Goal: Task Accomplishment & Management: Use online tool/utility

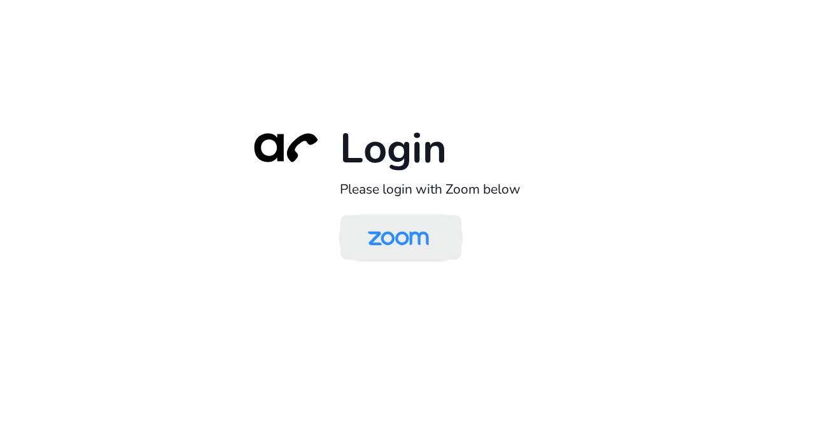
click at [446, 246] on link at bounding box center [400, 236] width 121 height 45
click at [360, 244] on img at bounding box center [398, 238] width 88 height 41
click at [360, 234] on img at bounding box center [398, 238] width 88 height 41
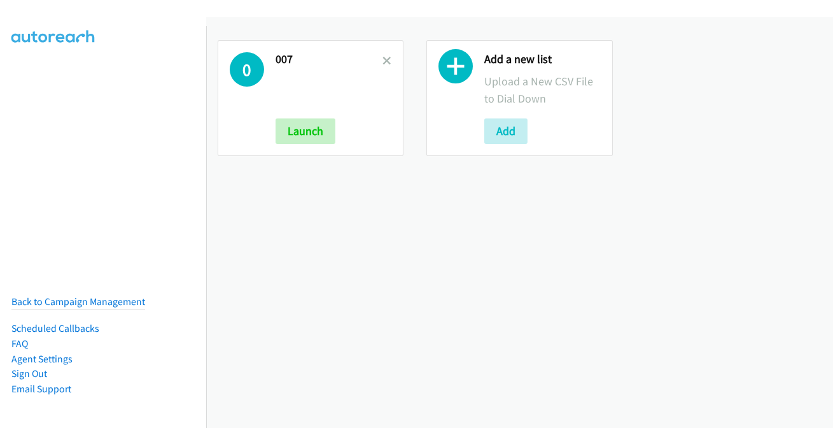
click at [383, 66] on link at bounding box center [386, 60] width 9 height 15
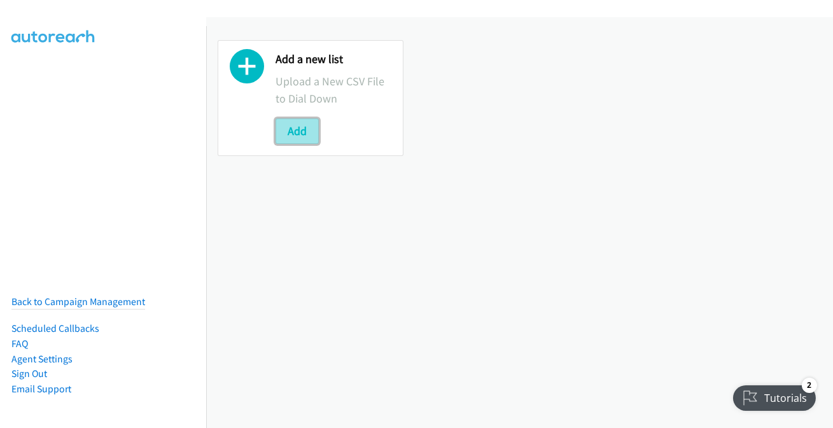
click at [293, 139] on button "Add" at bounding box center [297, 130] width 43 height 25
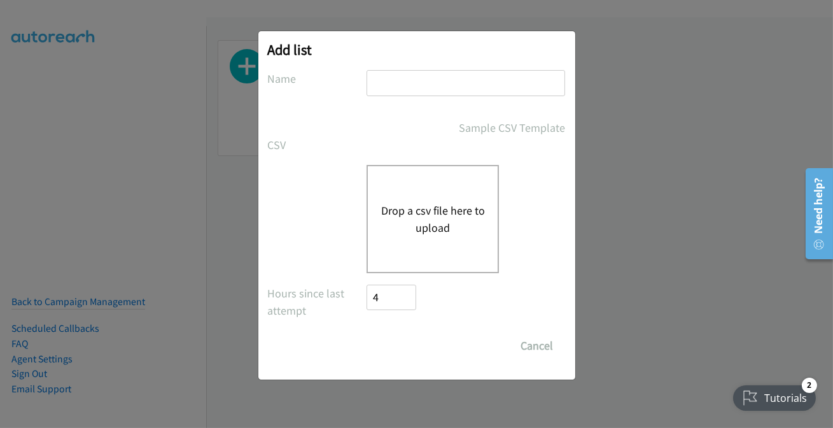
click at [401, 82] on input "text" at bounding box center [465, 83] width 199 height 26
type input "007"
click at [431, 185] on div "Drop a csv file here to upload" at bounding box center [432, 219] width 132 height 108
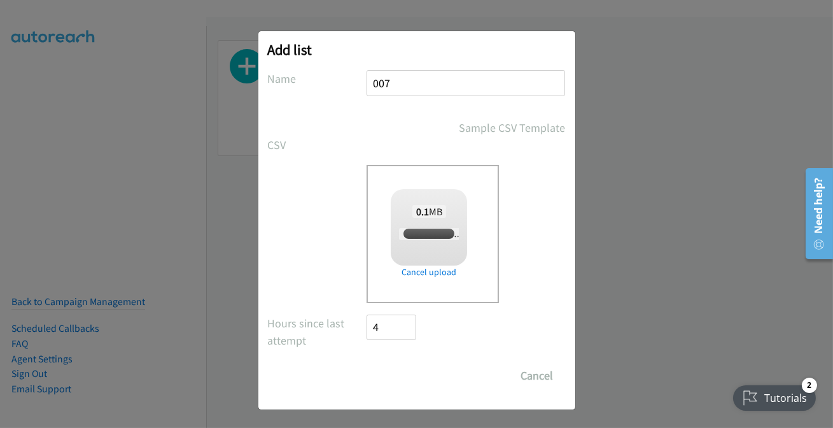
checkbox input "true"
click at [400, 382] on input "Save List" at bounding box center [400, 375] width 67 height 25
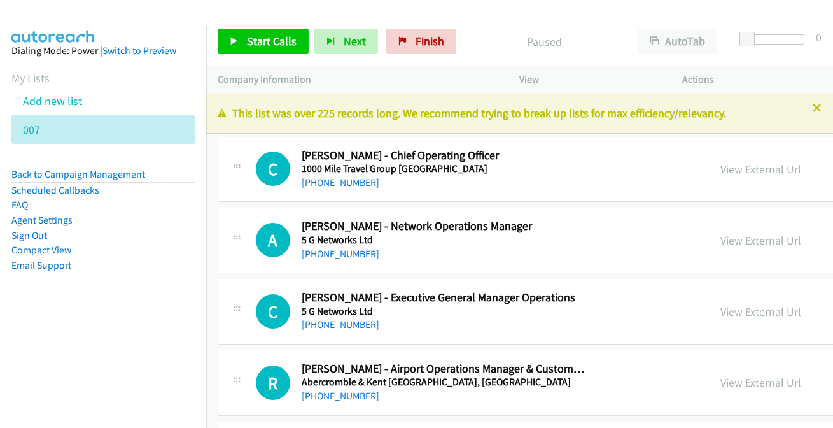
drag, startPoint x: 806, startPoint y: 109, endPoint x: 607, endPoint y: 198, distance: 217.3
click at [813, 108] on icon at bounding box center [817, 108] width 9 height 9
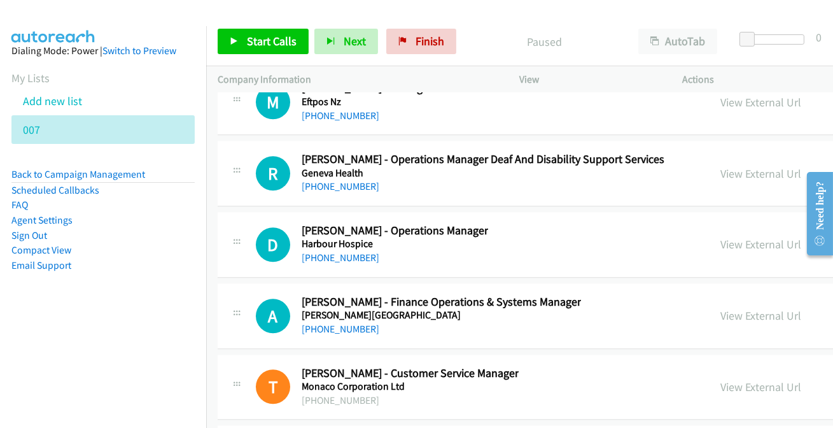
scroll to position [34284, 0]
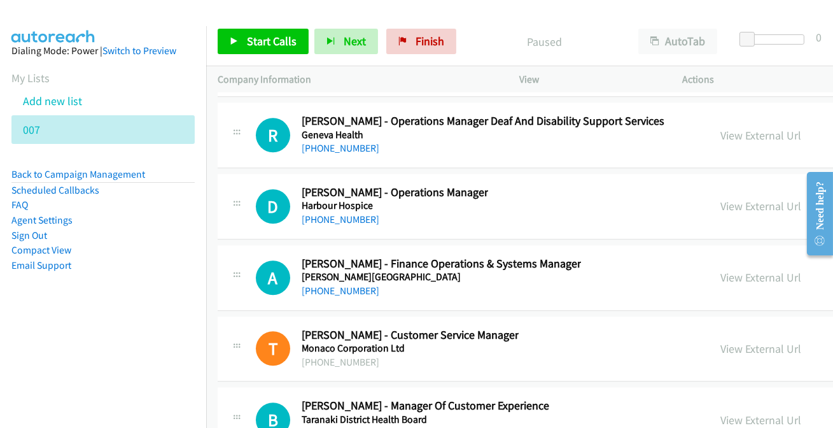
click at [322, 427] on link "+64 21 247 7201" at bounding box center [341, 433] width 78 height 12
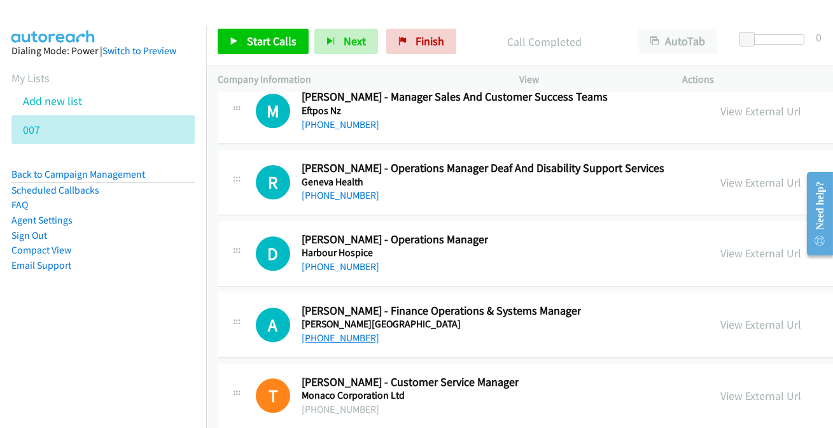
scroll to position [34226, 0]
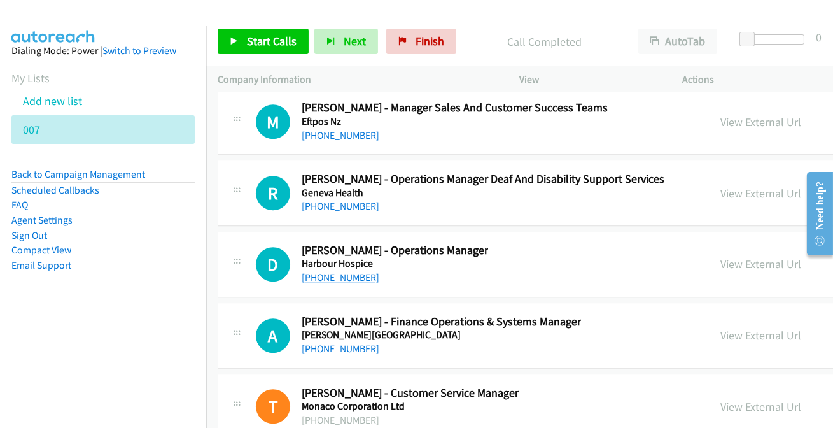
click at [342, 271] on link "+64 9 421 9180" at bounding box center [341, 277] width 78 height 12
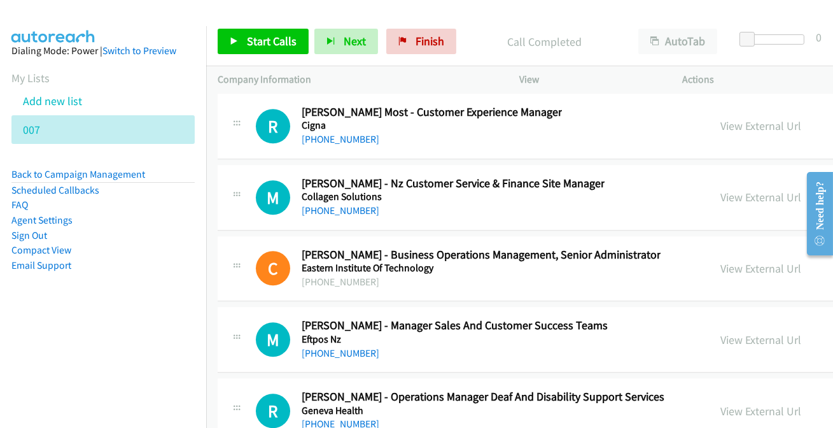
scroll to position [33995, 0]
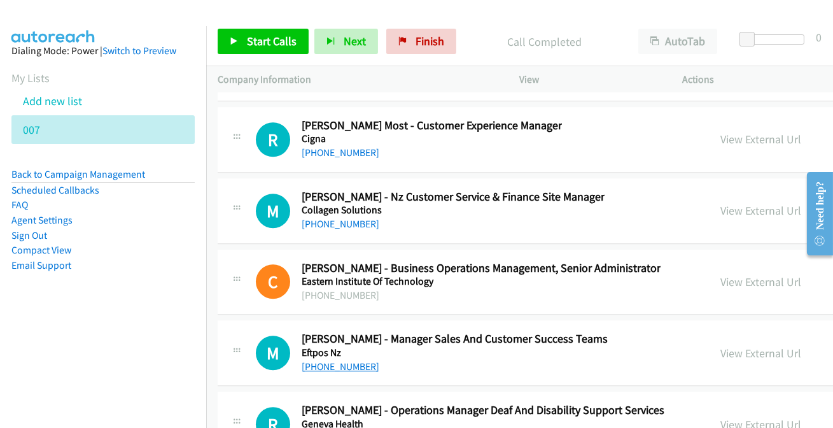
click at [344, 360] on link "+64 21 290 0853" at bounding box center [341, 366] width 78 height 12
click at [331, 360] on link "+64 21 290 0853" at bounding box center [341, 366] width 78 height 12
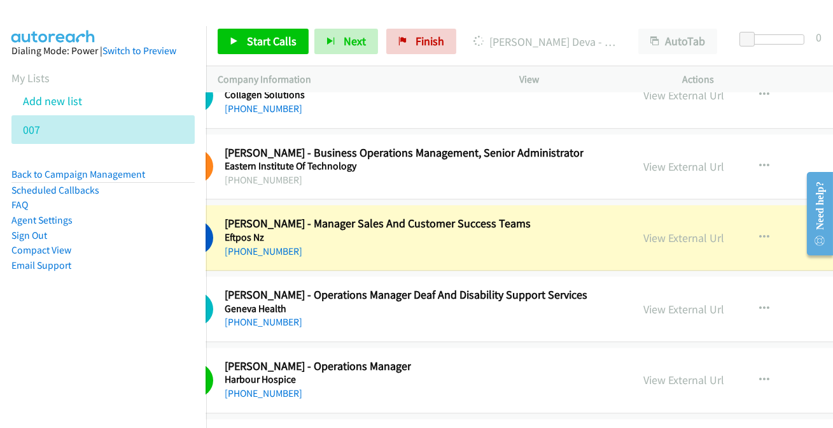
scroll to position [34110, 81]
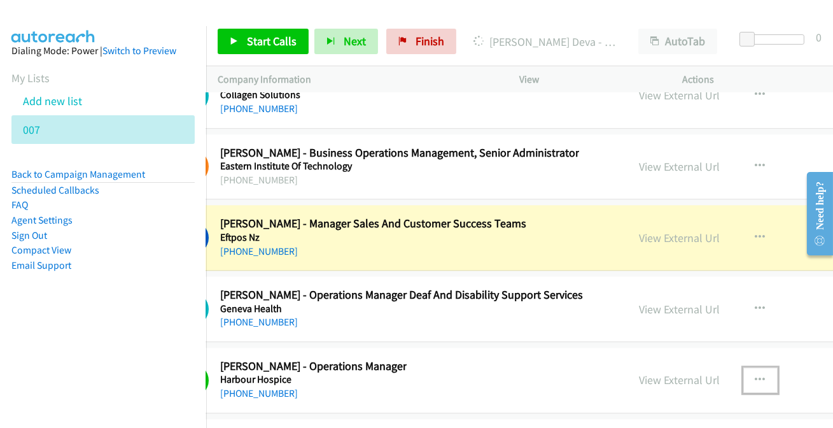
click at [755, 367] on button "button" at bounding box center [760, 379] width 34 height 25
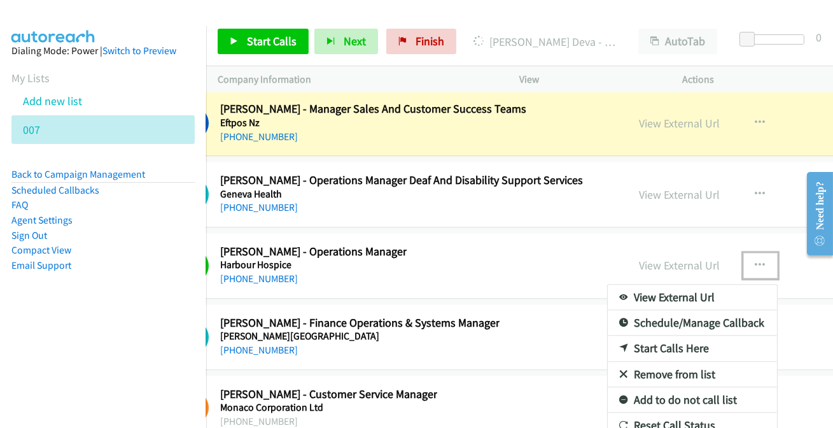
scroll to position [34226, 81]
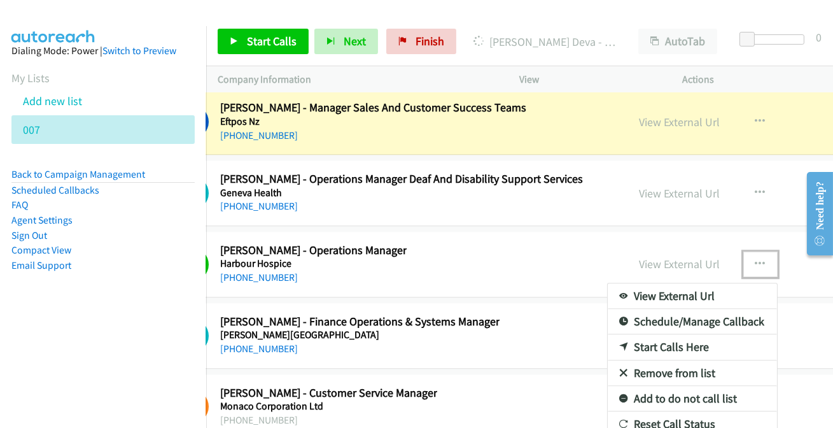
click at [694, 386] on link "Add to do not call list" at bounding box center [692, 398] width 169 height 25
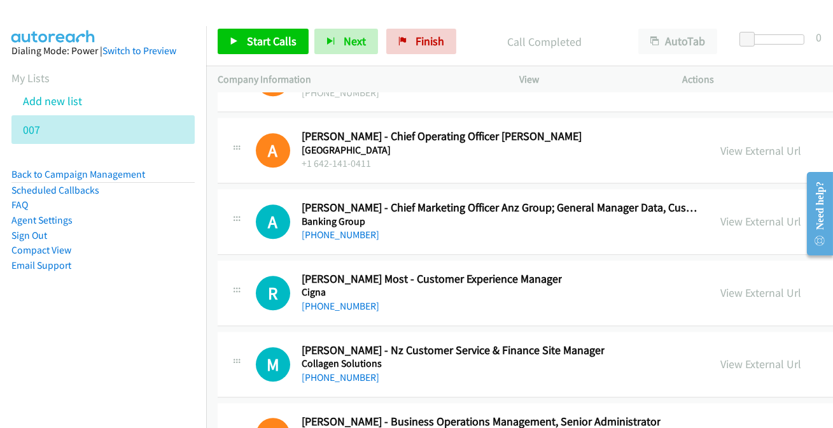
scroll to position [33821, 0]
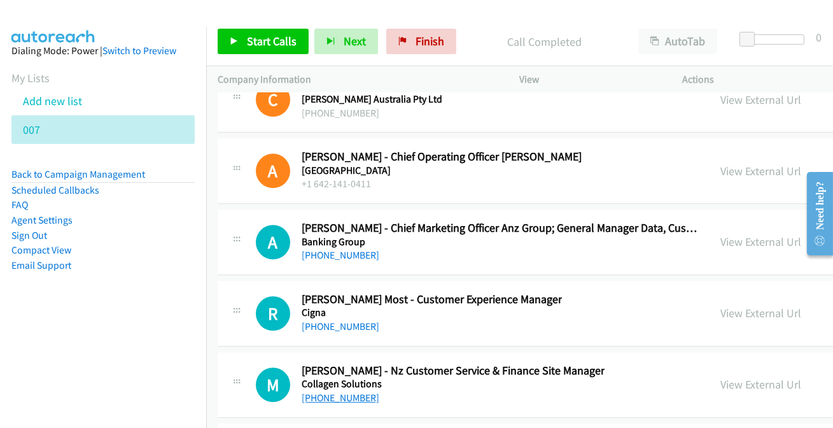
click at [349, 391] on link "+64 6 327 8751" at bounding box center [341, 397] width 78 height 12
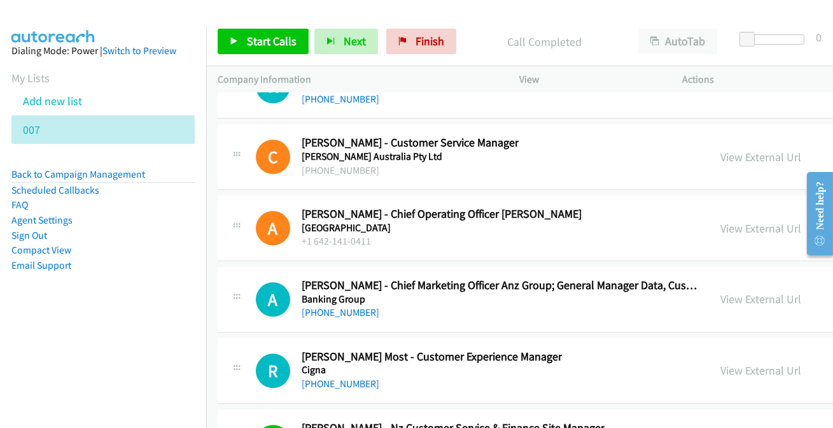
scroll to position [33763, 0]
click at [321, 378] on link "+64 9 447 5839" at bounding box center [341, 384] width 78 height 12
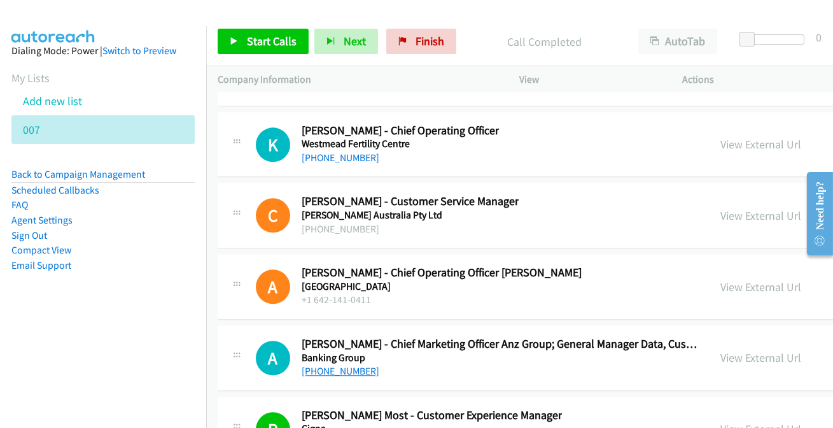
click at [346, 365] on link "+64 21 280 1858" at bounding box center [341, 371] width 78 height 12
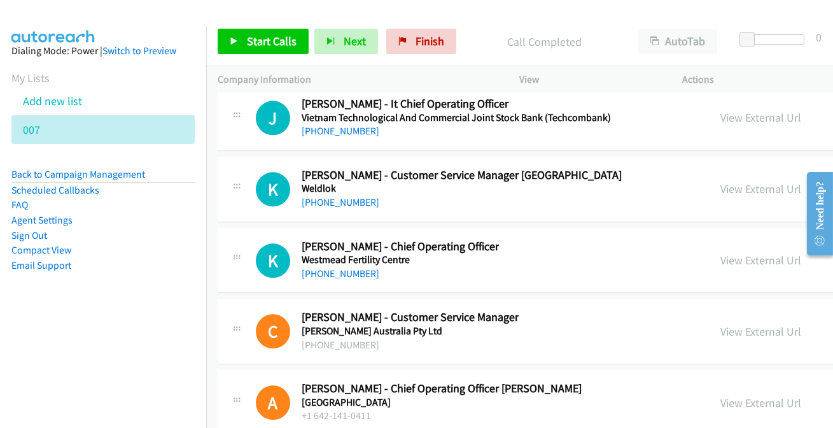
scroll to position [33474, 0]
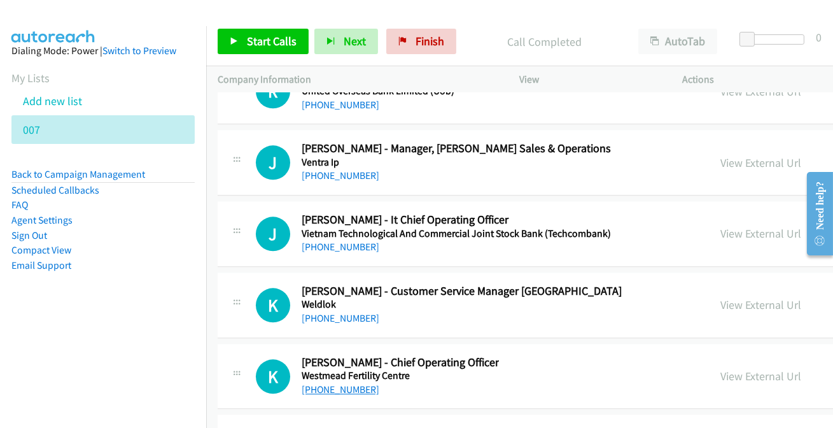
click at [345, 383] on link "+61 2 8890 8922" at bounding box center [341, 389] width 78 height 12
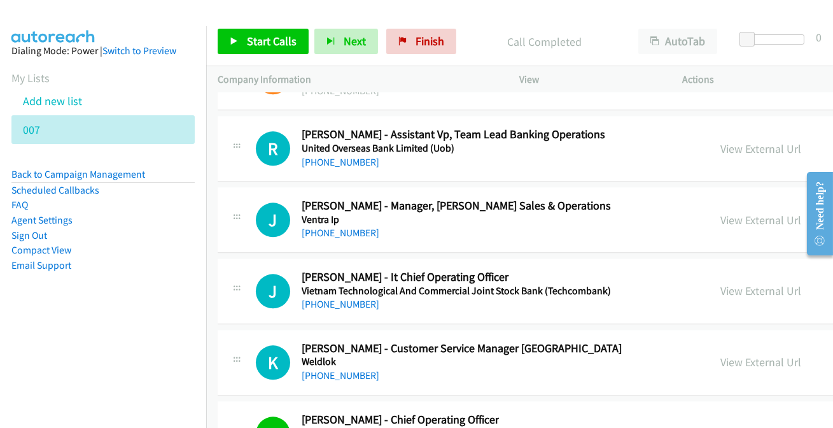
scroll to position [33359, 0]
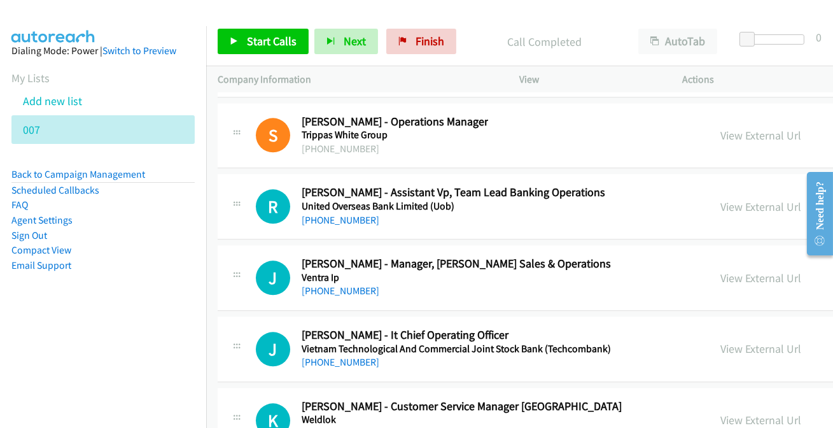
click at [350, 427] on link "+61 429 418 935" at bounding box center [341, 433] width 78 height 12
click at [332, 356] on link "+61 421 690 005" at bounding box center [341, 362] width 78 height 12
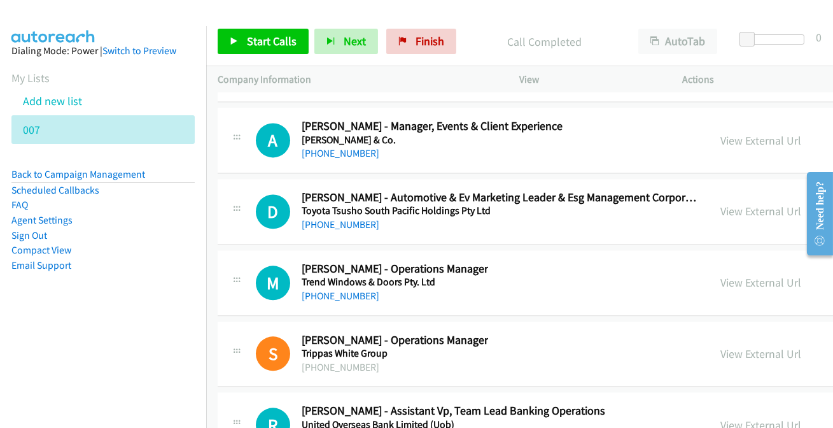
scroll to position [33127, 0]
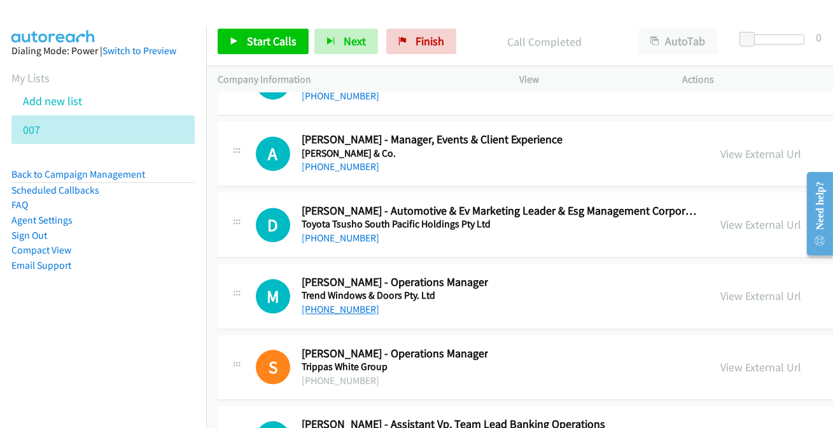
click at [334, 303] on link "+61 408 780 811" at bounding box center [341, 309] width 78 height 12
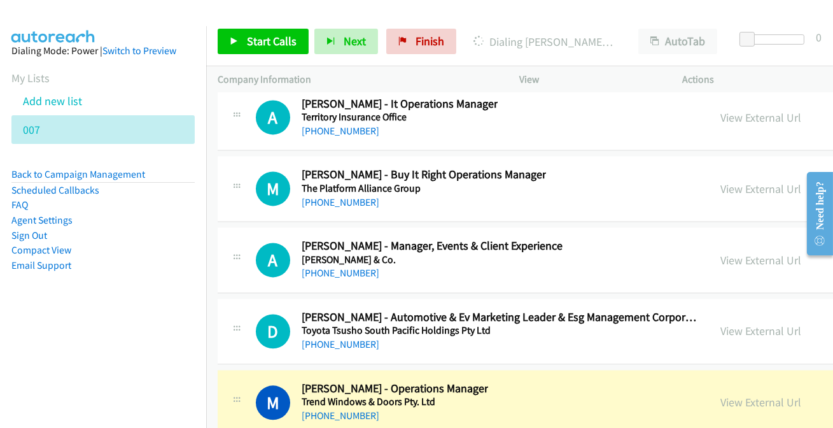
scroll to position [33011, 0]
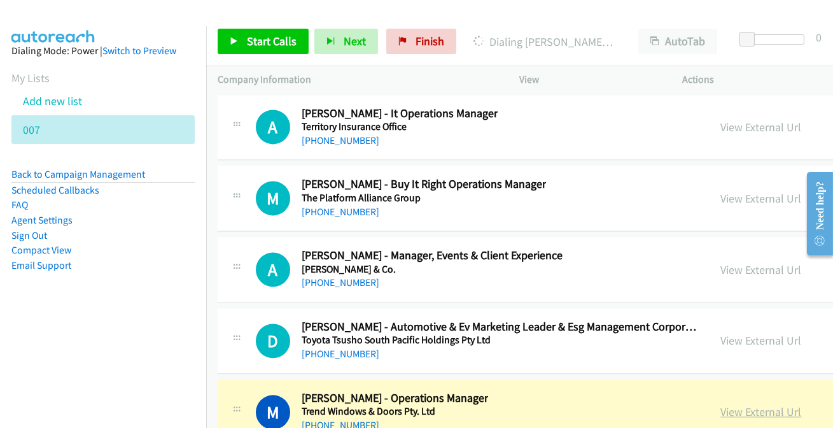
click at [763, 404] on link "View External Url" at bounding box center [761, 411] width 81 height 15
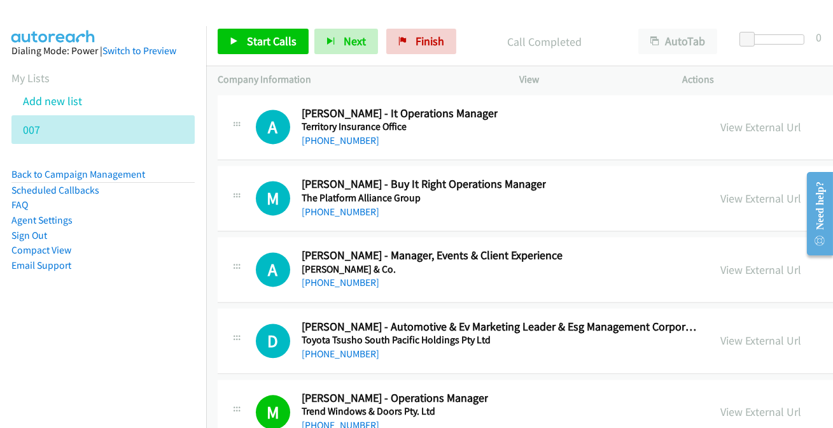
scroll to position [32953, 0]
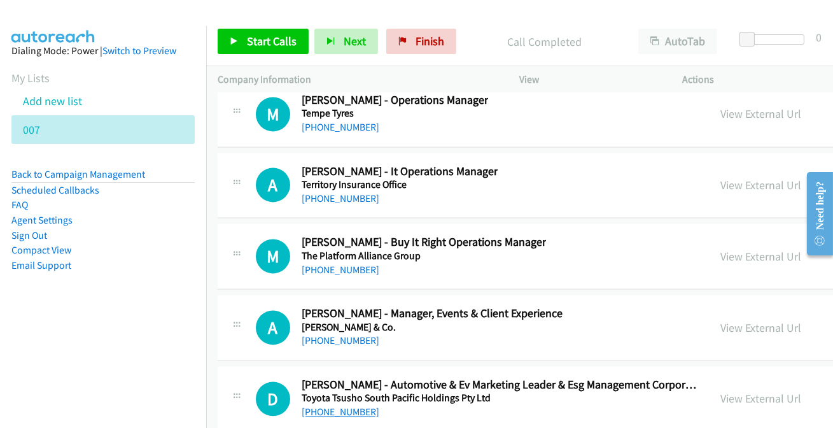
click at [323, 405] on link "+61 408 968 770" at bounding box center [341, 411] width 78 height 12
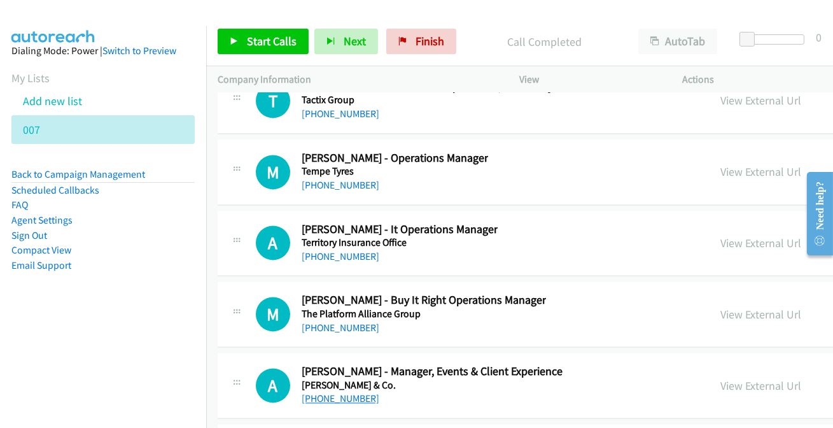
click at [354, 392] on link "+61 452 535 732" at bounding box center [341, 398] width 78 height 12
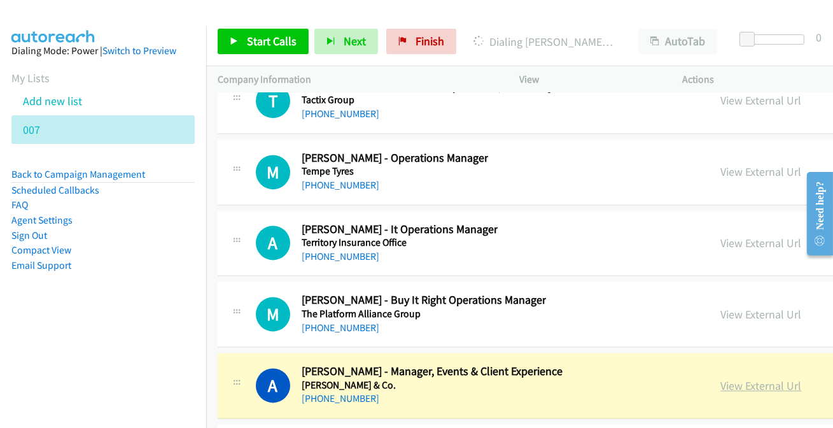
click at [758, 378] on link "View External Url" at bounding box center [761, 385] width 81 height 15
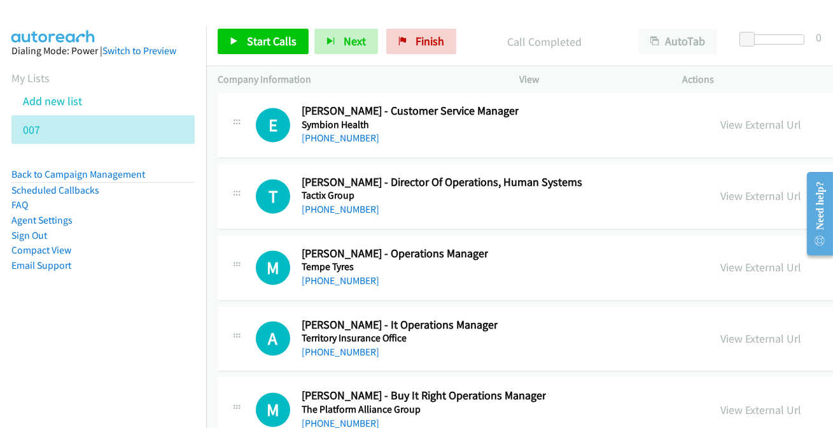
scroll to position [32780, 0]
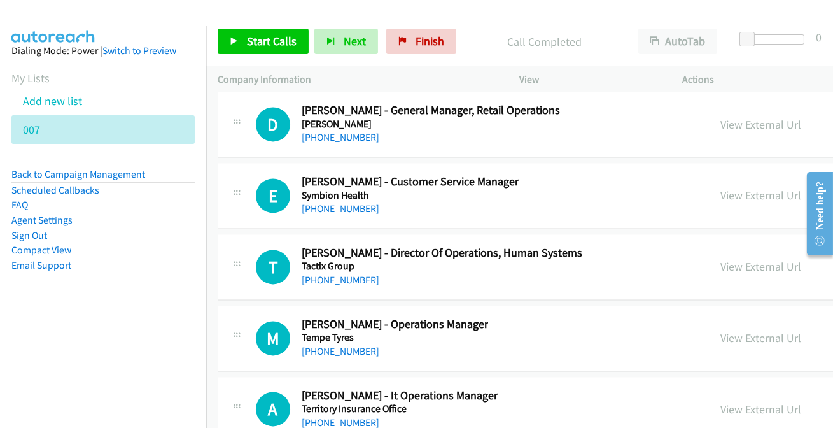
scroll to position [32722, 0]
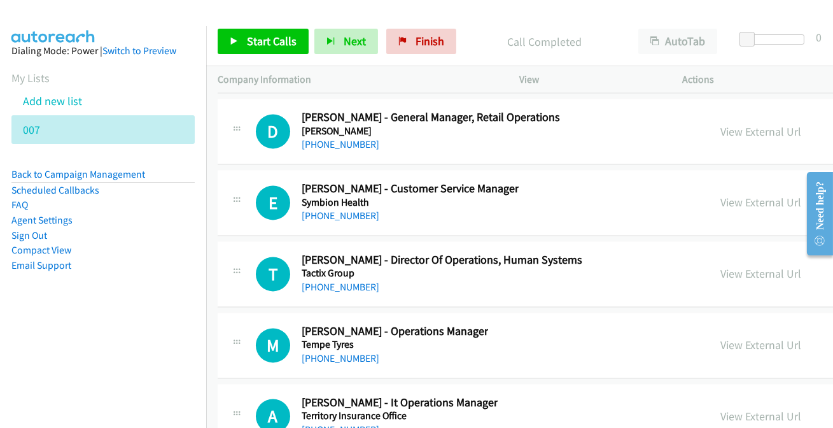
click at [345, 423] on link "+61 432 907 258" at bounding box center [341, 429] width 78 height 12
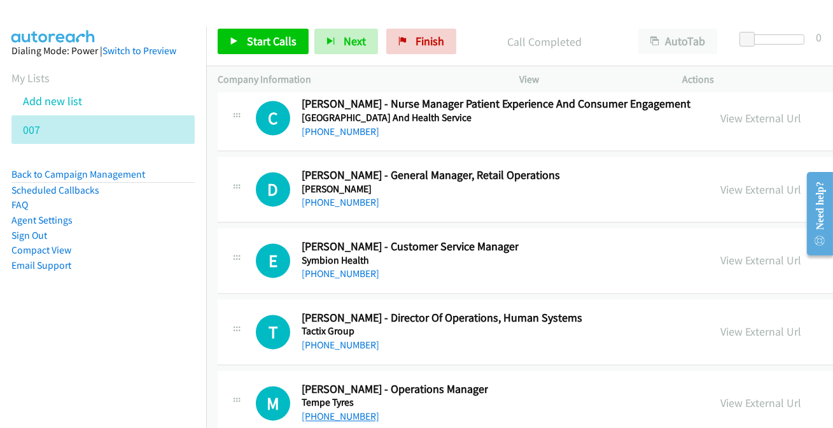
click at [339, 410] on link "+61 404 083 388" at bounding box center [341, 416] width 78 height 12
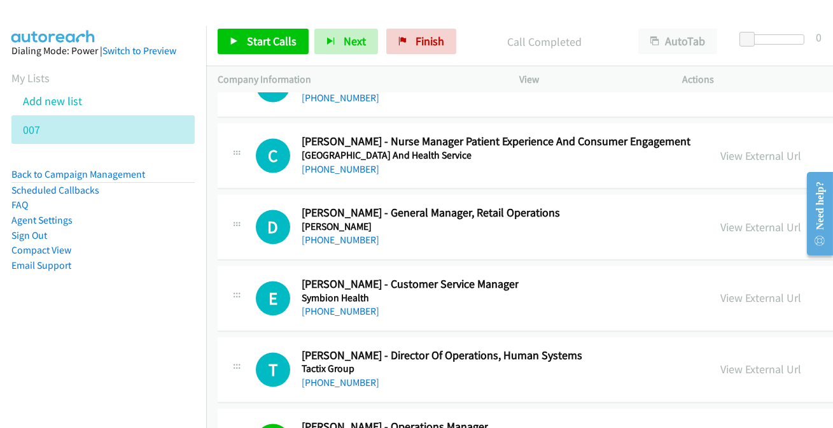
scroll to position [32606, 0]
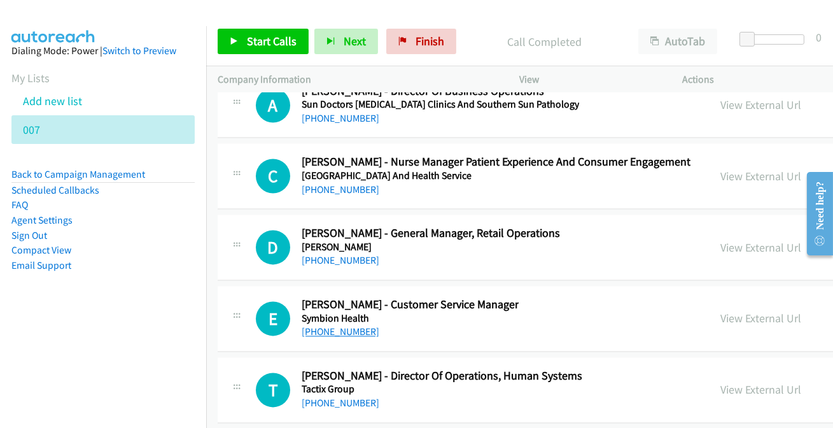
click at [333, 325] on link "+61 421 614 169" at bounding box center [341, 331] width 78 height 12
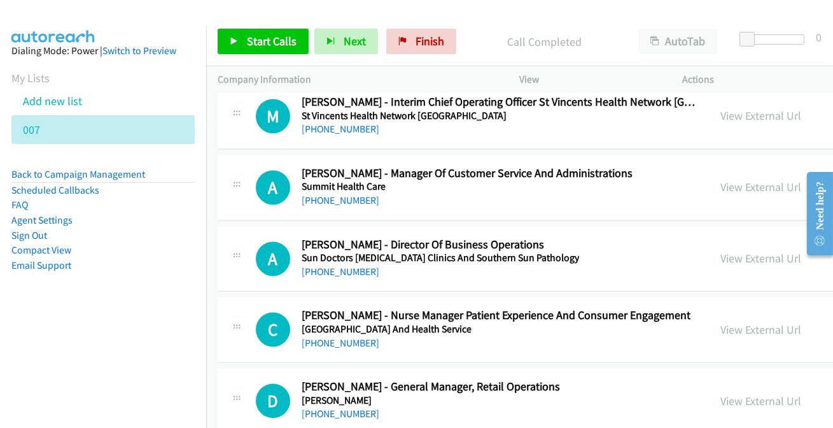
scroll to position [32433, 0]
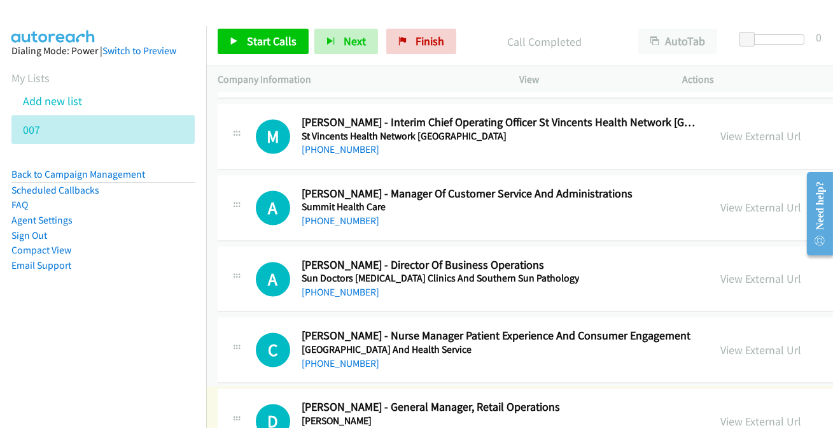
click at [335, 427] on link "+61 418 463 589" at bounding box center [341, 434] width 78 height 12
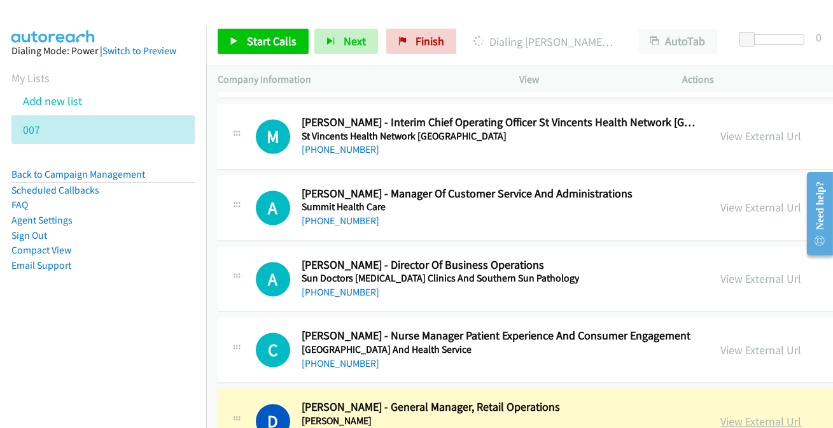
click at [753, 414] on link "View External Url" at bounding box center [761, 421] width 81 height 15
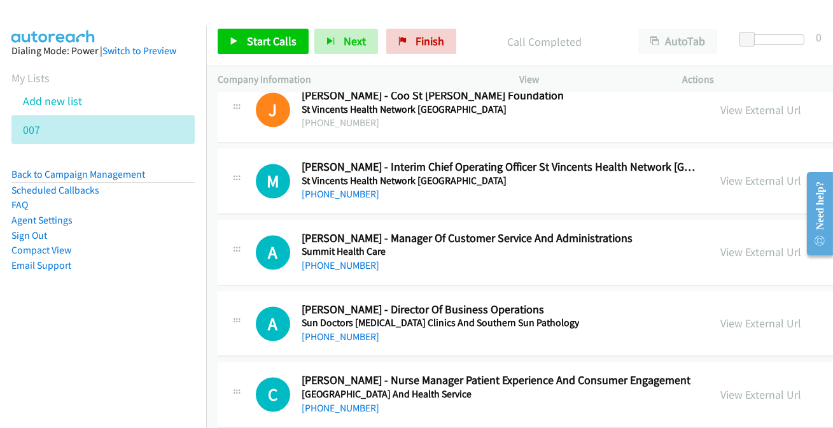
scroll to position [32375, 0]
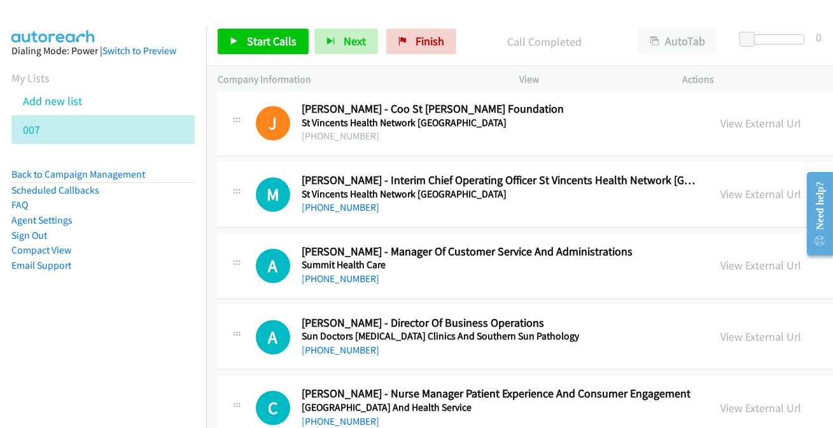
drag, startPoint x: 340, startPoint y: 237, endPoint x: 357, endPoint y: 228, distance: 18.5
click at [337, 272] on link "+61 402 568 407" at bounding box center [341, 278] width 78 height 12
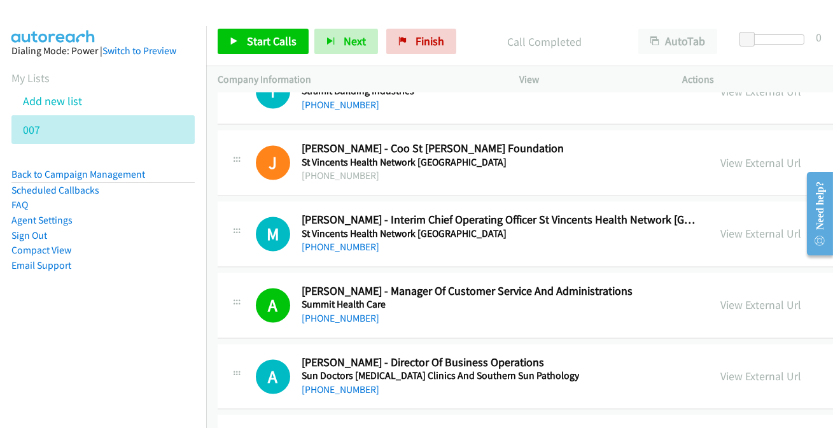
scroll to position [32317, 0]
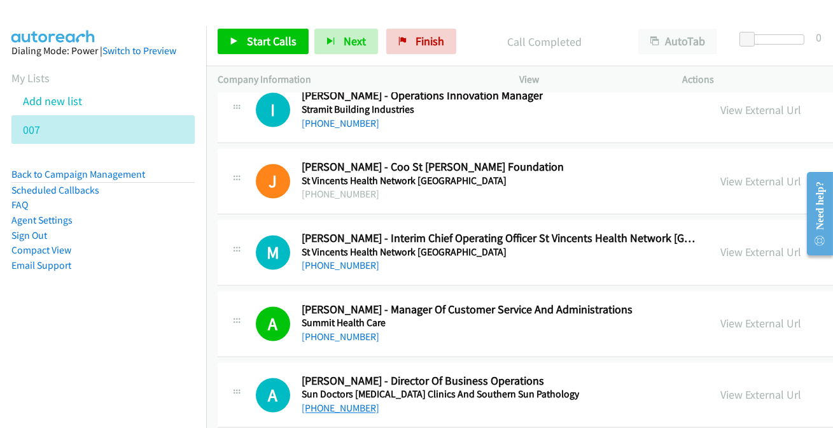
click at [317, 401] on link "+61 418 273 911" at bounding box center [341, 407] width 78 height 12
click at [341, 259] on link "+61 429 800 619" at bounding box center [341, 265] width 78 height 12
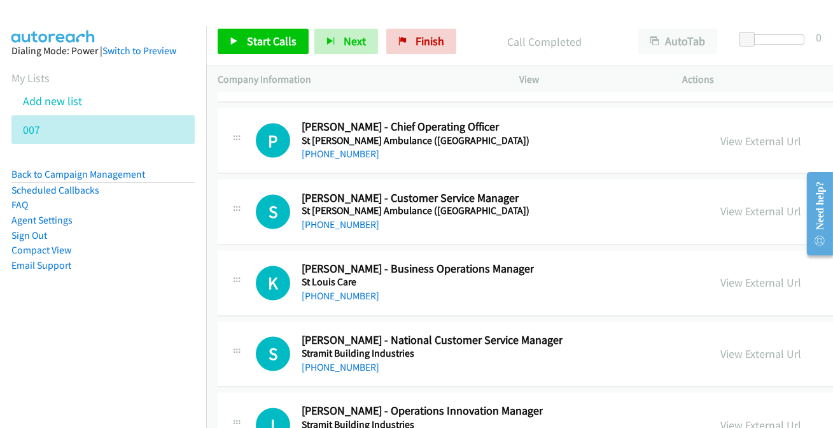
scroll to position [32028, 0]
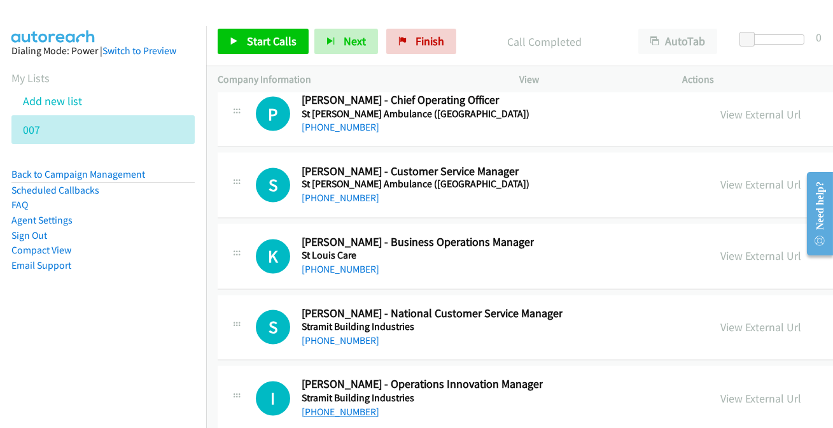
click at [329, 406] on link "+61 438 579 929" at bounding box center [341, 412] width 78 height 12
click at [350, 335] on link "+61 432 611 305" at bounding box center [341, 341] width 78 height 12
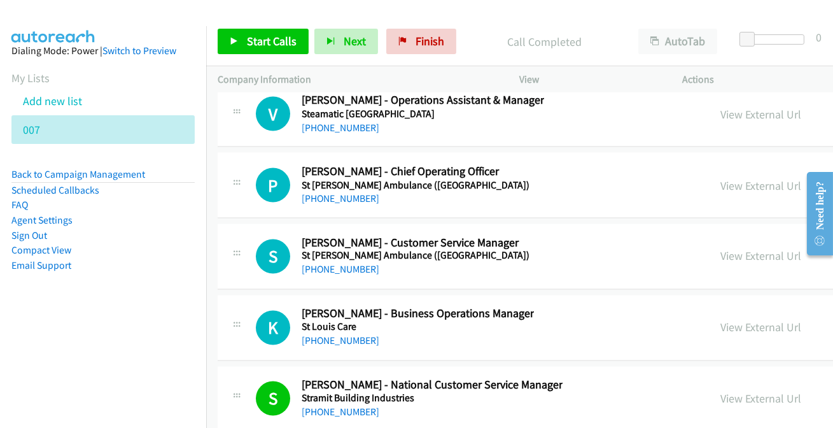
scroll to position [31912, 0]
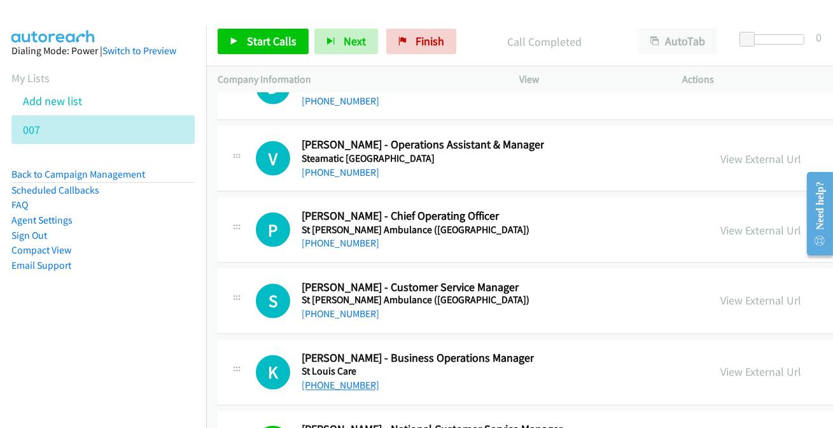
click at [332, 379] on link "+61 478 302 894" at bounding box center [341, 385] width 78 height 12
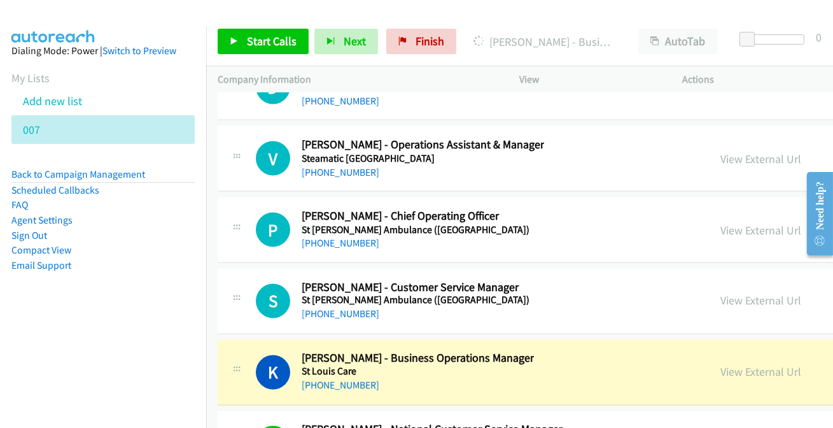
scroll to position [31854, 0]
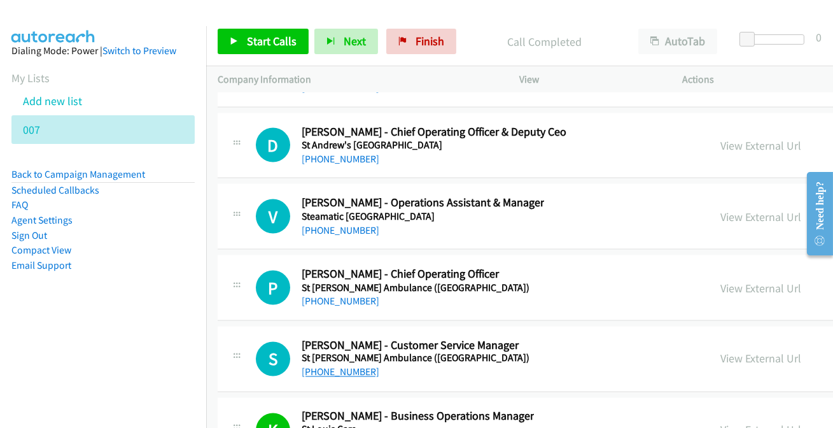
click at [336, 366] on link "+61 429 521 624" at bounding box center [341, 372] width 78 height 12
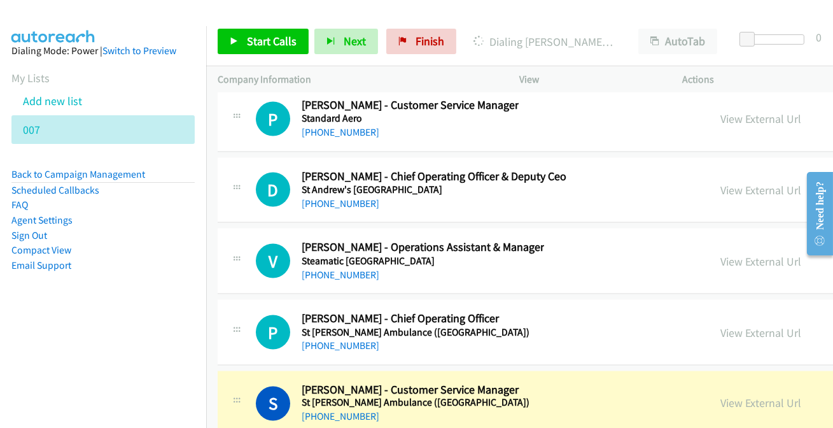
scroll to position [31796, 0]
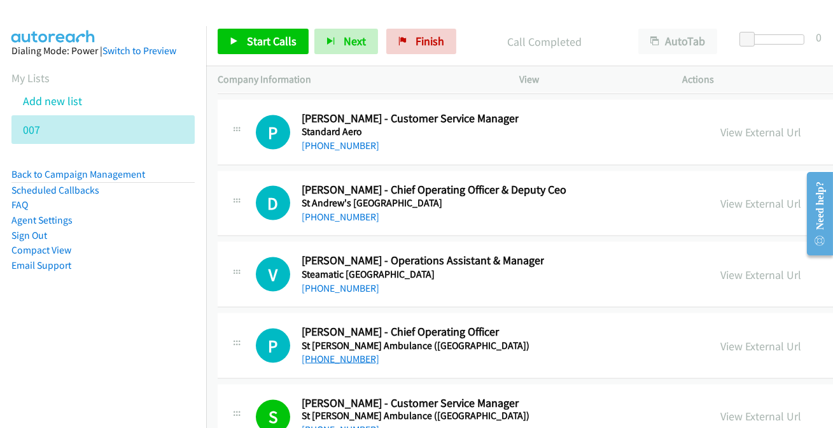
click at [337, 352] on link "+61 447 021 277" at bounding box center [341, 358] width 78 height 12
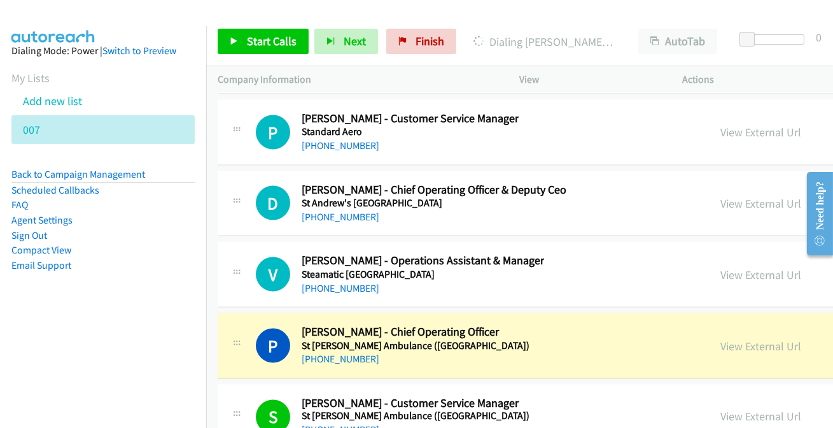
scroll to position [31739, 0]
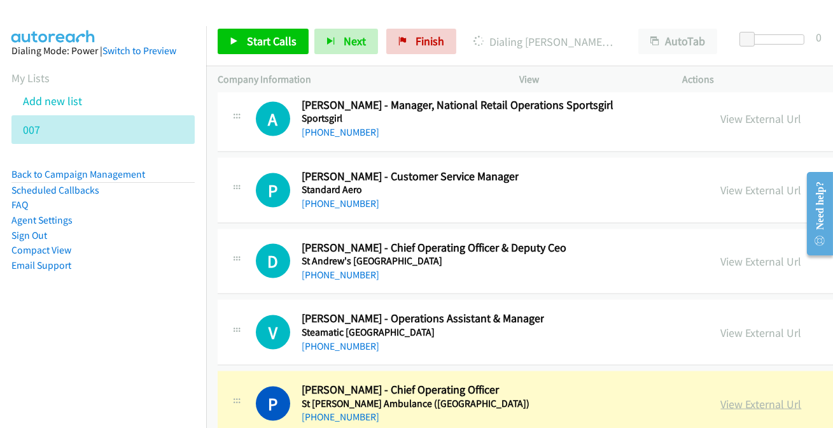
click at [744, 396] on link "View External Url" at bounding box center [761, 403] width 81 height 15
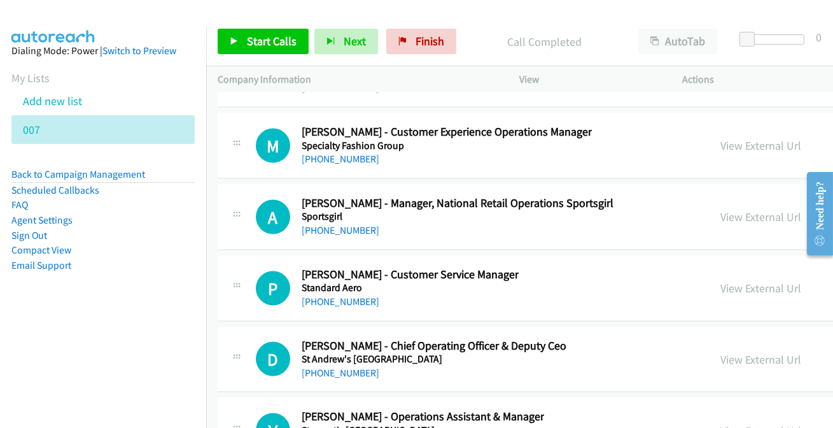
scroll to position [31623, 0]
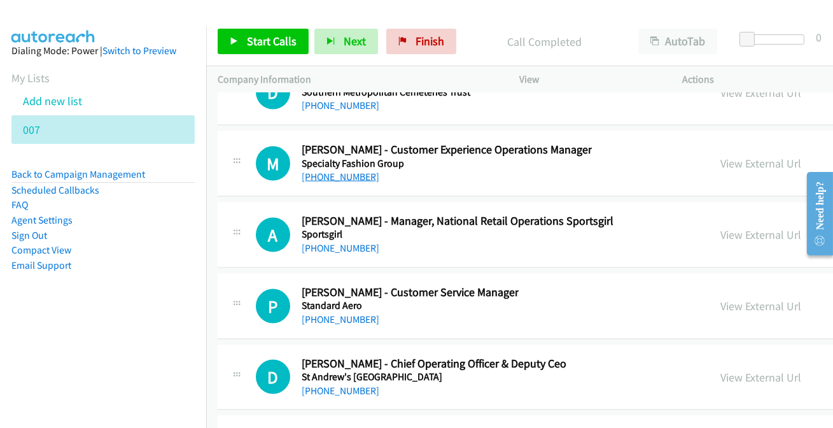
click at [345, 171] on link "+61 418 404 500" at bounding box center [341, 177] width 78 height 12
click at [328, 313] on link "+61 408 855 047" at bounding box center [341, 319] width 78 height 12
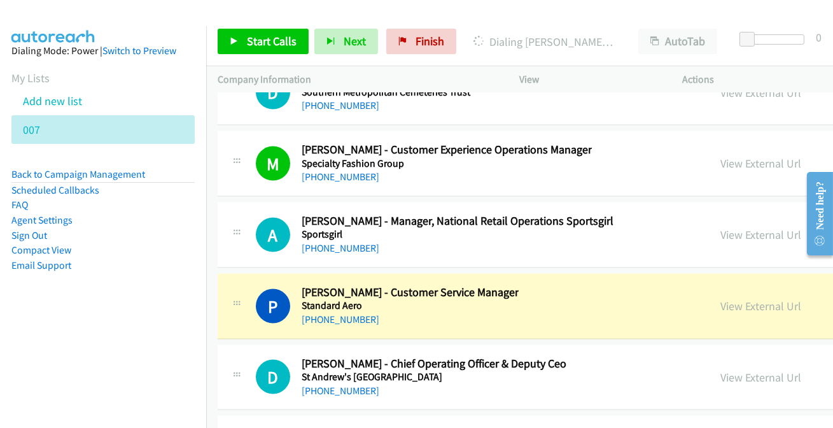
scroll to position [31681, 0]
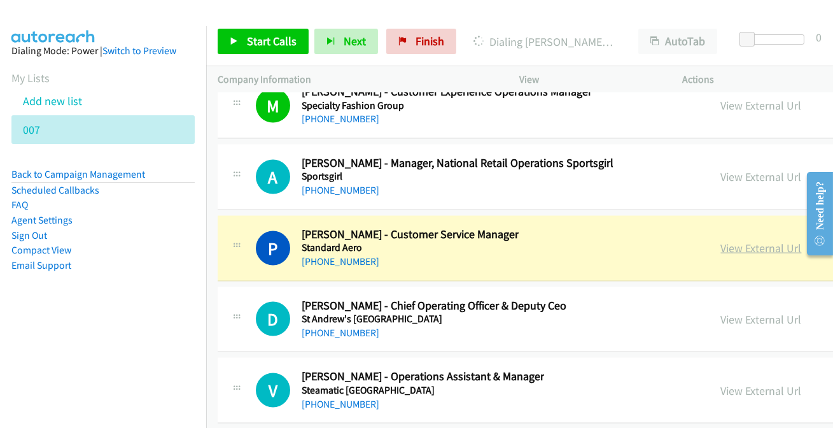
click at [734, 241] on link "View External Url" at bounding box center [761, 248] width 81 height 15
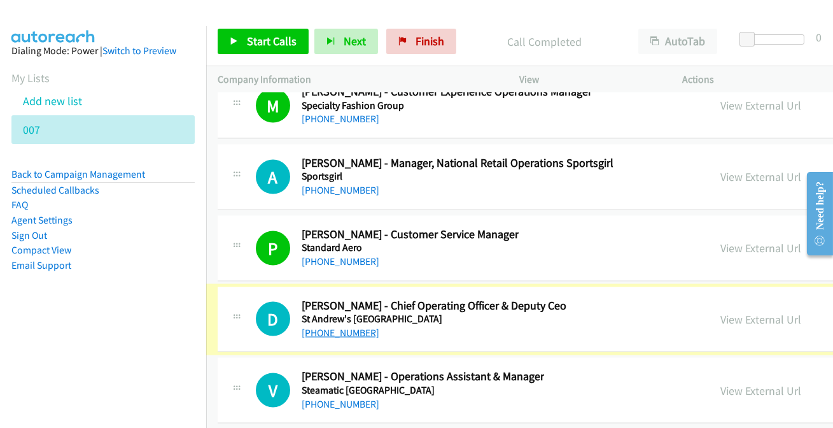
click at [334, 326] on link "+61 419 936 177" at bounding box center [341, 332] width 78 height 12
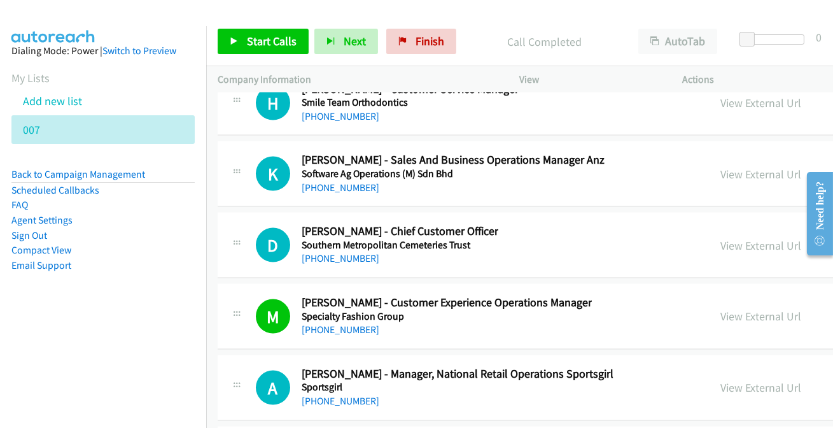
scroll to position [31450, 0]
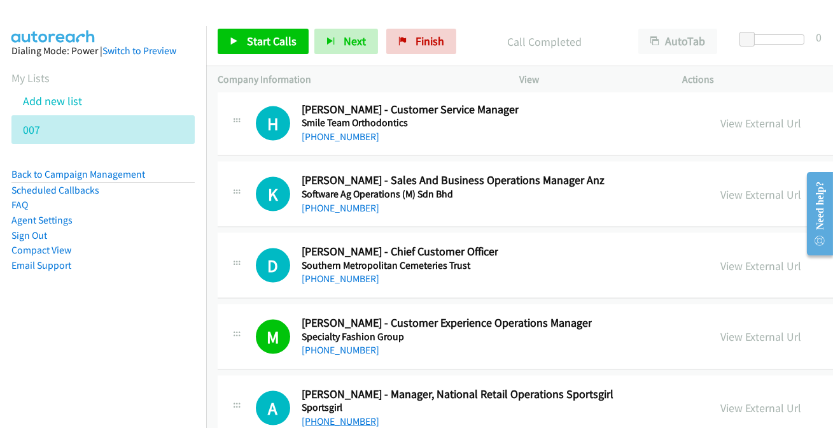
click at [329, 415] on link "+61 437 056 093" at bounding box center [341, 421] width 78 height 12
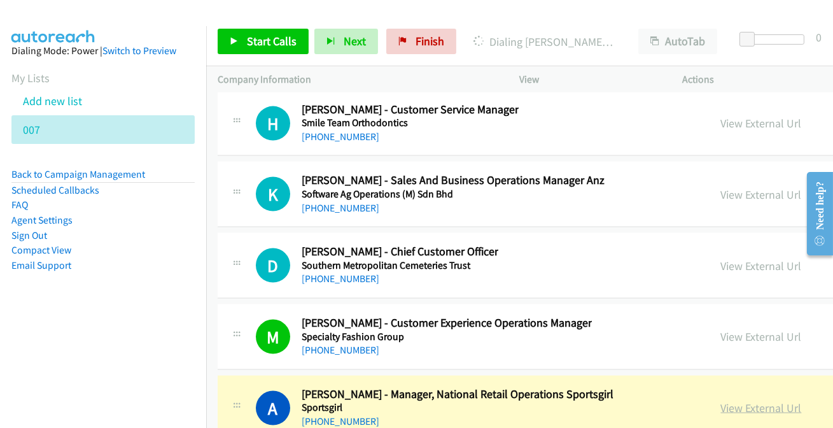
click at [750, 400] on link "View External Url" at bounding box center [761, 407] width 81 height 15
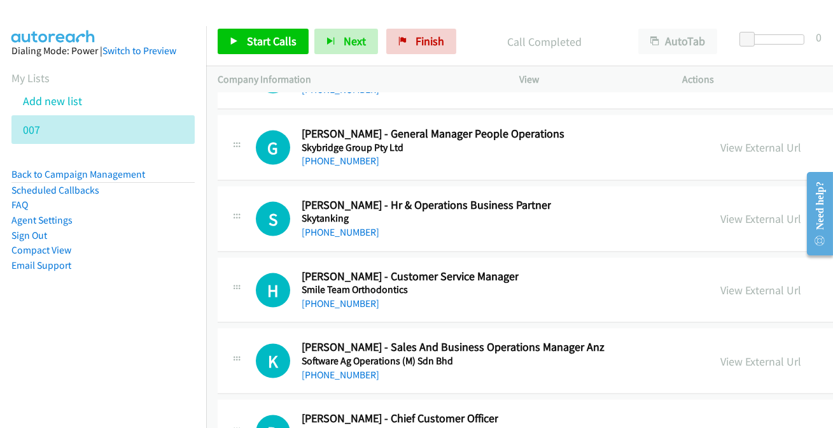
scroll to position [31276, 0]
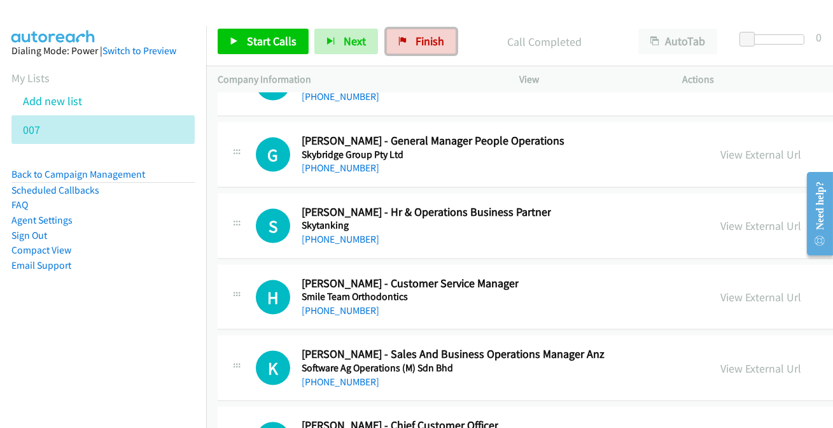
drag, startPoint x: 424, startPoint y: 36, endPoint x: 387, endPoint y: 2, distance: 49.5
click at [426, 37] on span "Finish" at bounding box center [429, 41] width 29 height 15
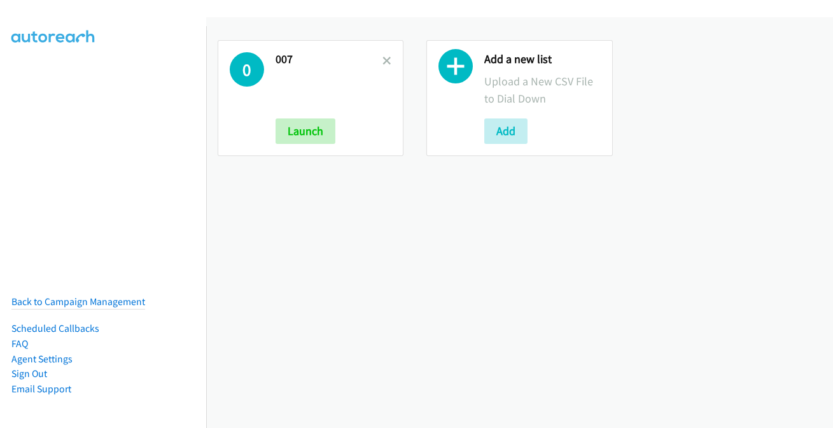
click at [385, 58] on icon at bounding box center [386, 61] width 9 height 9
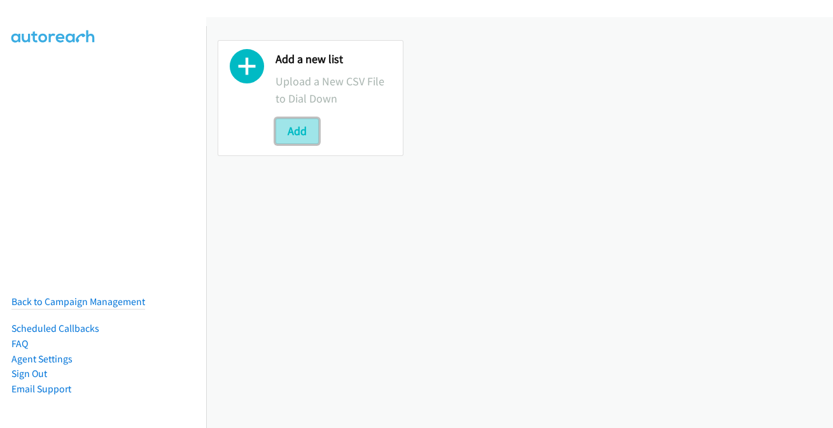
click at [305, 133] on button "Add" at bounding box center [297, 130] width 43 height 25
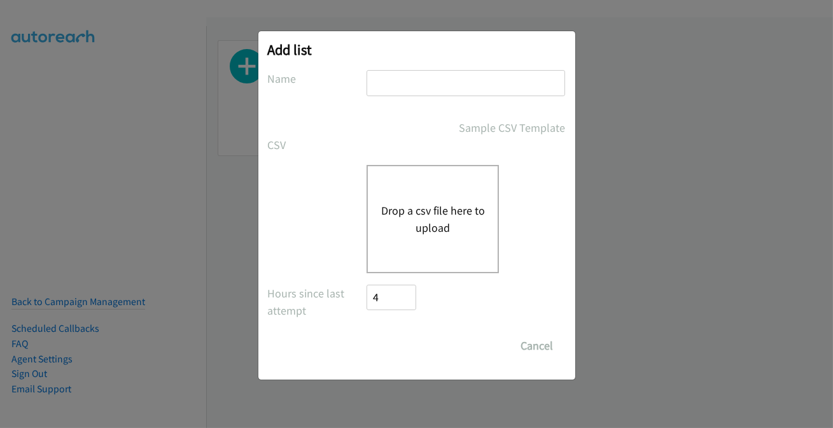
click at [433, 90] on input "text" at bounding box center [465, 83] width 199 height 26
type input "007"
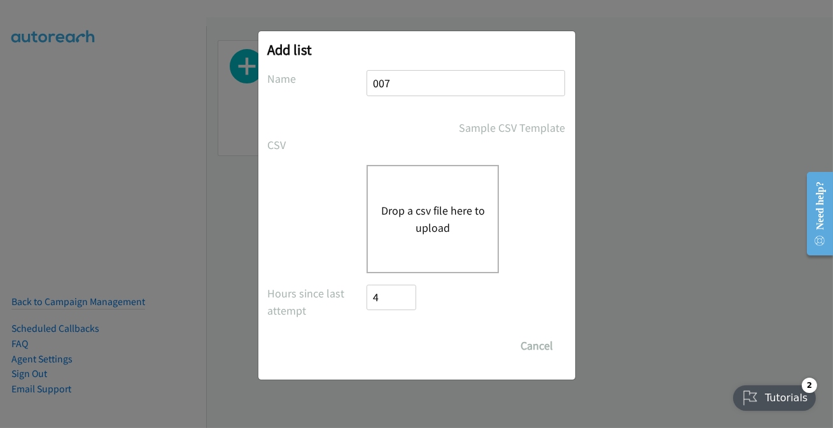
click at [406, 188] on div "Drop a csv file here to upload" at bounding box center [432, 219] width 132 height 108
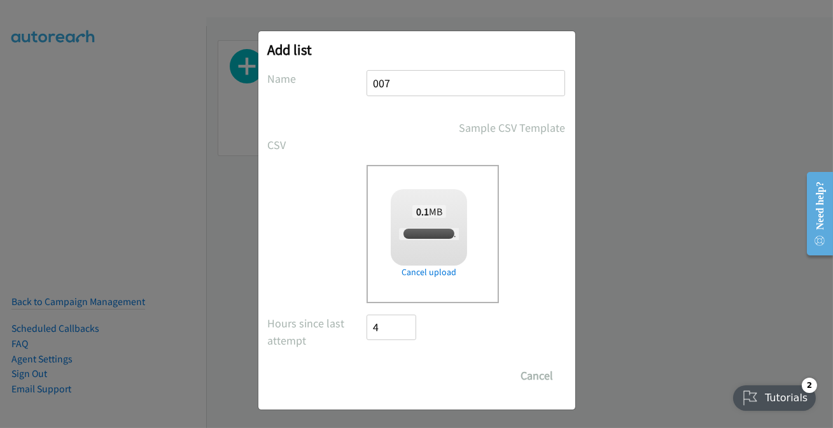
checkbox input "true"
click at [392, 370] on input "Save List" at bounding box center [400, 375] width 67 height 25
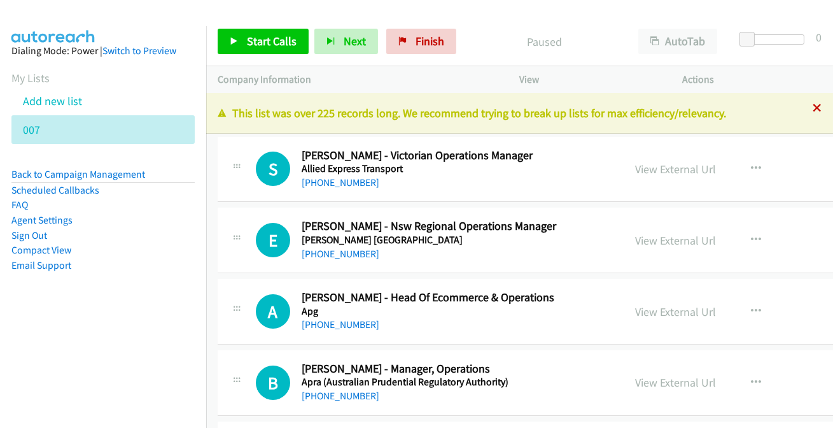
click at [813, 109] on icon at bounding box center [817, 108] width 9 height 9
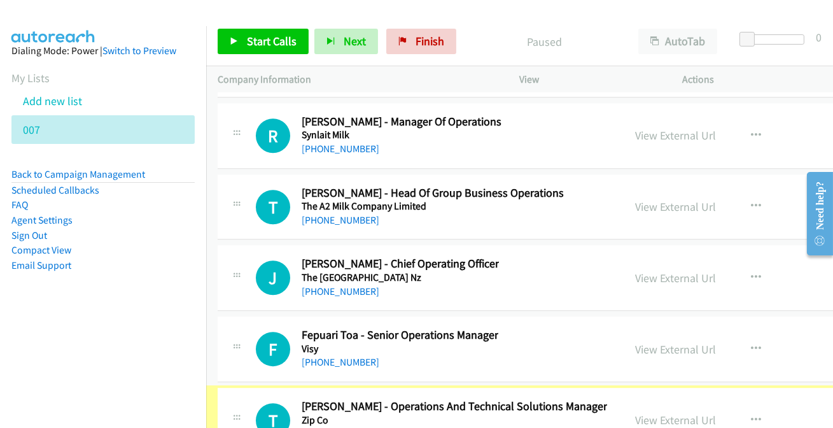
scroll to position [34781, 0]
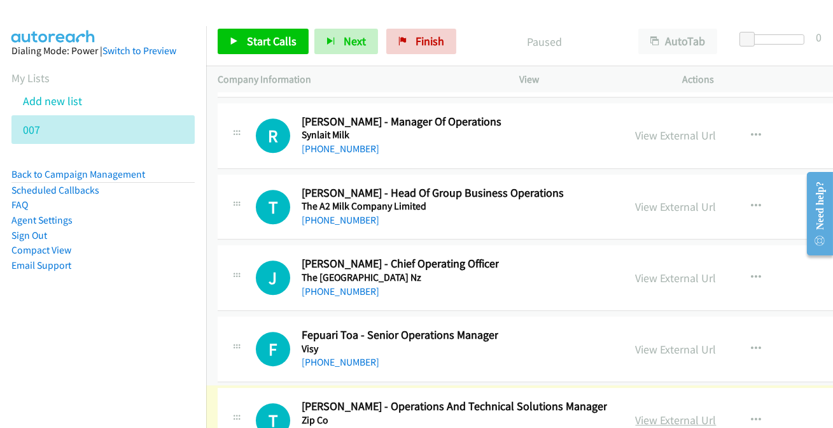
click at [652, 412] on link "View External Url" at bounding box center [676, 419] width 81 height 15
click at [315, 427] on link "[PHONE_NUMBER]" at bounding box center [341, 433] width 78 height 12
click at [343, 356] on link "[PHONE_NUMBER]" at bounding box center [341, 362] width 78 height 12
click at [357, 356] on link "[PHONE_NUMBER]" at bounding box center [341, 362] width 78 height 12
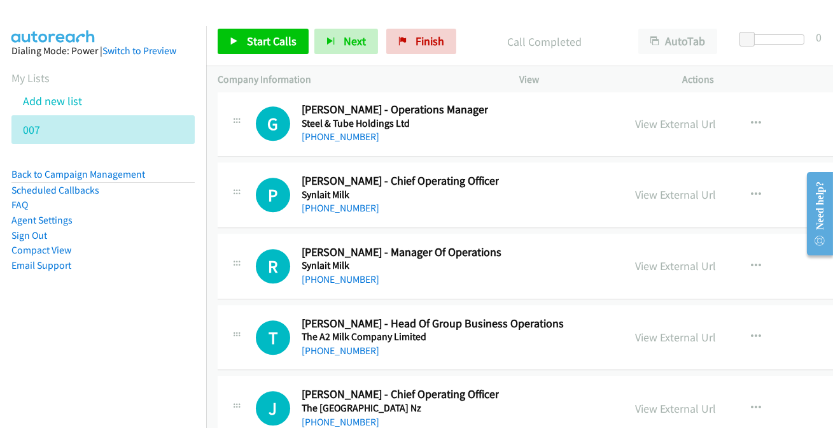
scroll to position [34723, 0]
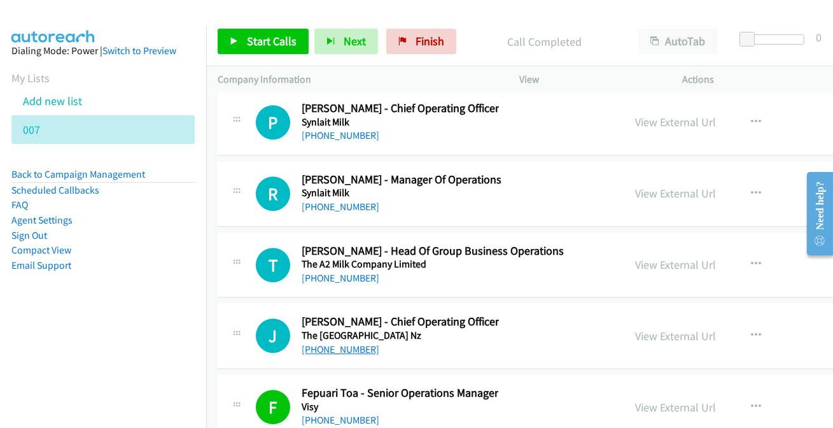
click at [335, 343] on link "[PHONE_NUMBER]" at bounding box center [341, 349] width 78 height 12
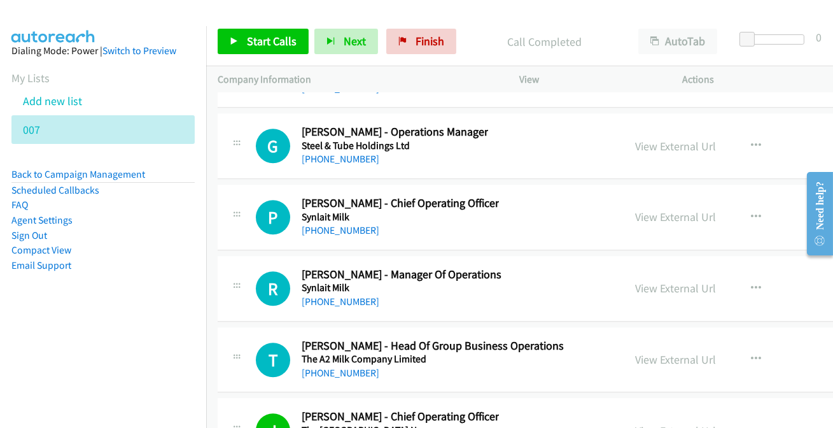
scroll to position [34607, 0]
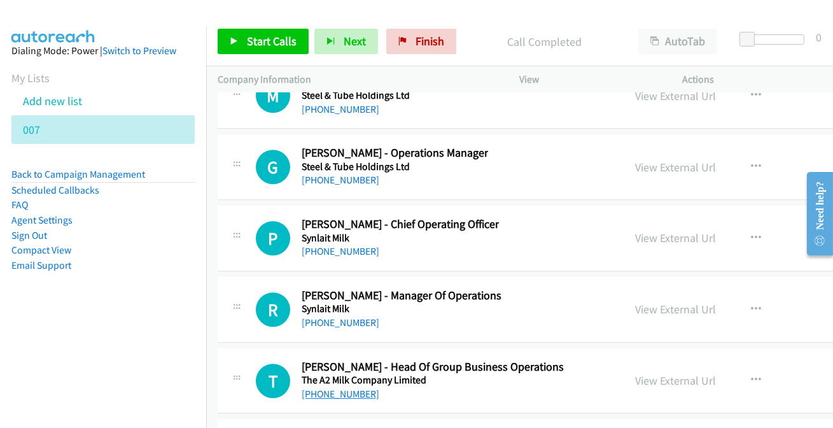
click at [336, 387] on link "[PHONE_NUMBER]" at bounding box center [341, 393] width 78 height 12
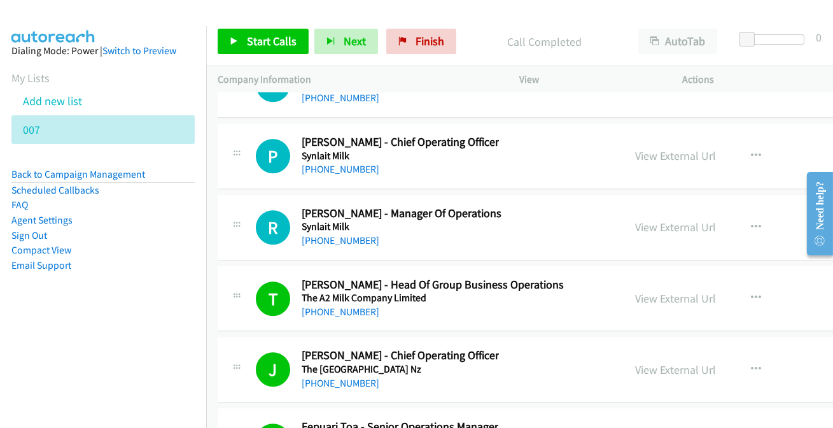
scroll to position [34723, 0]
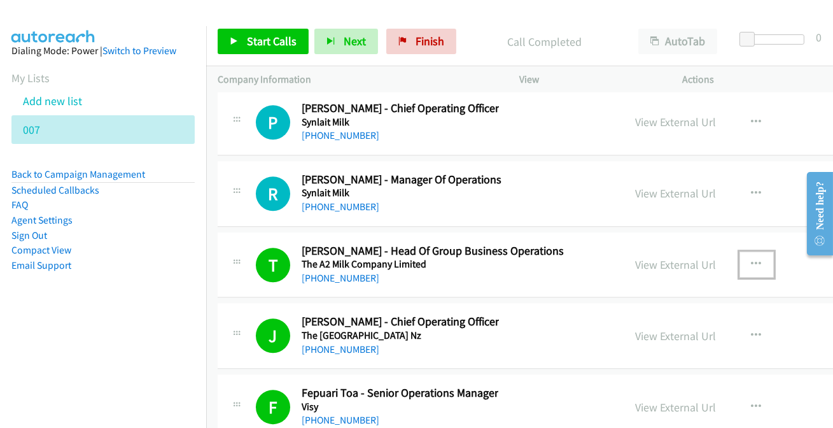
click at [742, 251] on button "button" at bounding box center [756, 263] width 34 height 25
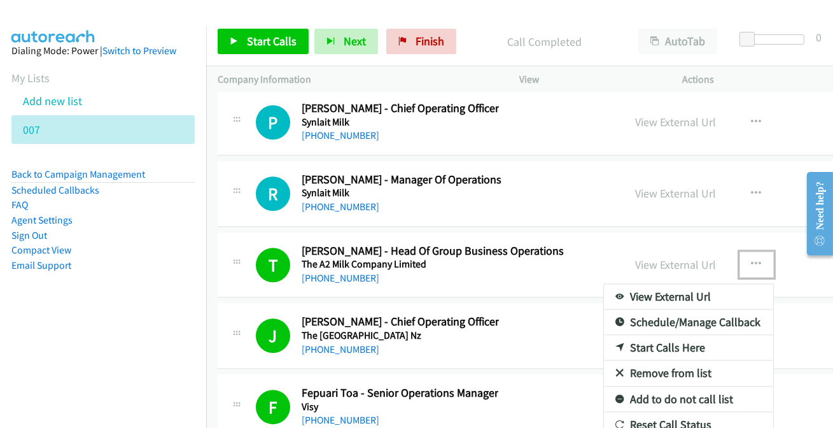
click at [660, 360] on link "Remove from list" at bounding box center [688, 372] width 169 height 25
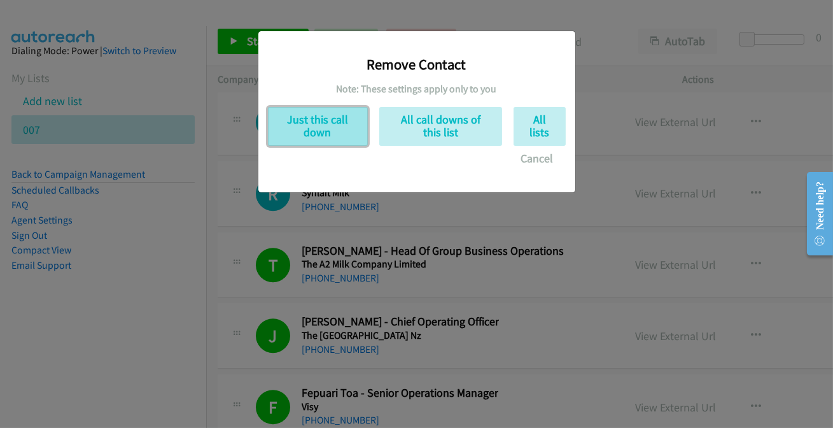
drag, startPoint x: 317, startPoint y: 120, endPoint x: 314, endPoint y: 130, distance: 10.3
click at [319, 123] on button "Just this call down" at bounding box center [318, 126] width 100 height 39
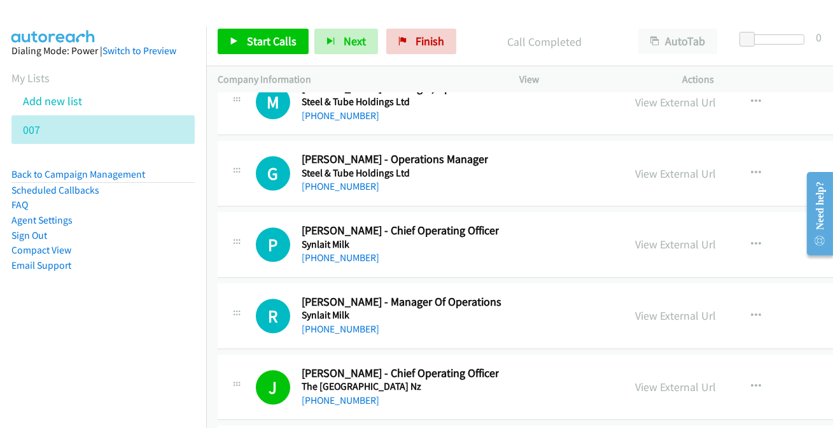
scroll to position [34595, 0]
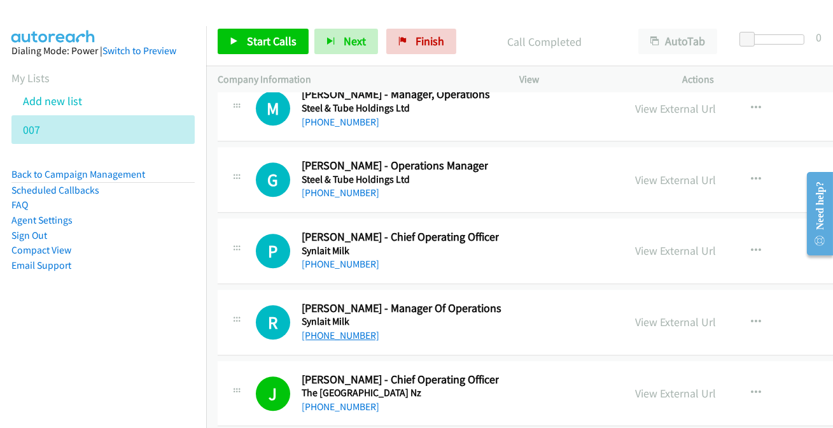
click at [331, 329] on link "[PHONE_NUMBER]" at bounding box center [341, 335] width 78 height 12
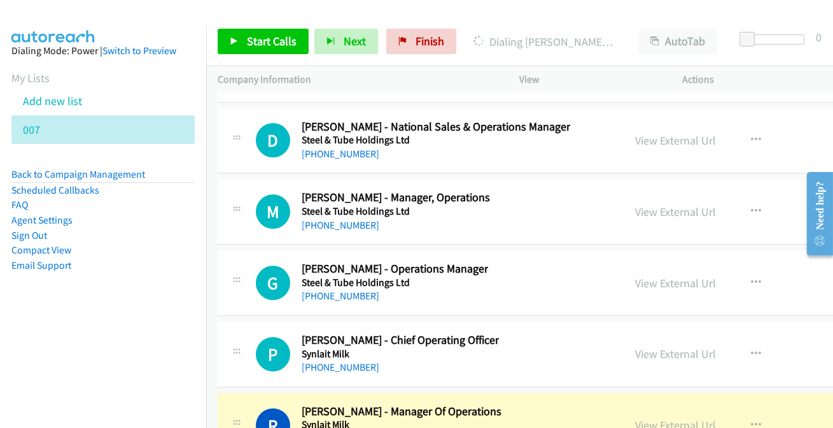
scroll to position [34479, 0]
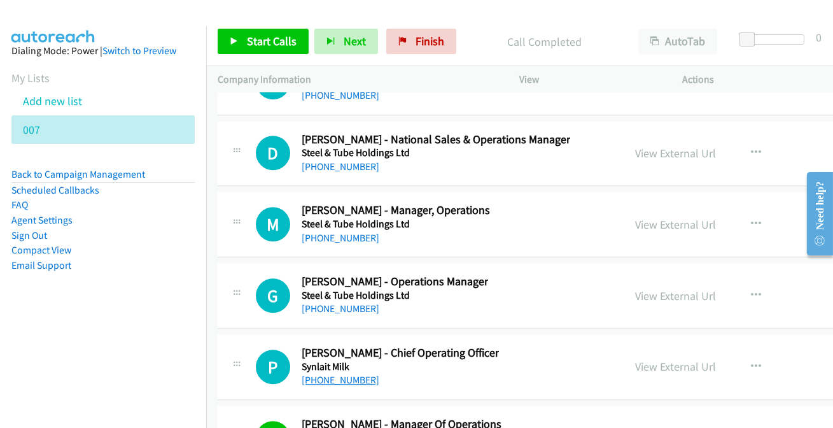
click at [331, 373] on link "[PHONE_NUMBER]" at bounding box center [341, 379] width 78 height 12
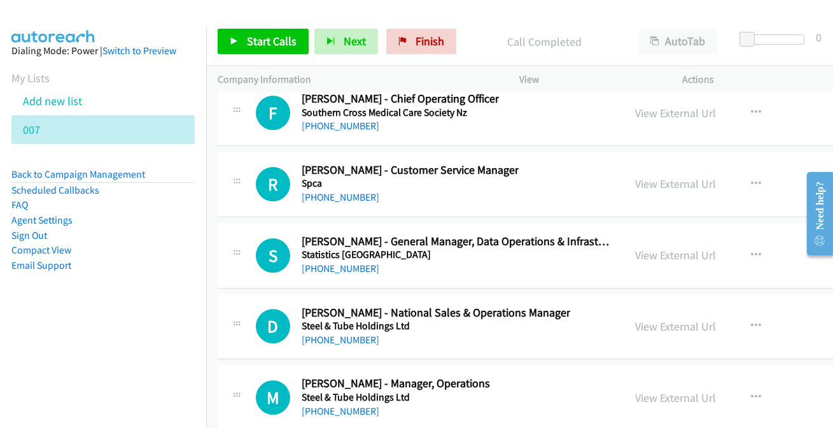
scroll to position [34364, 0]
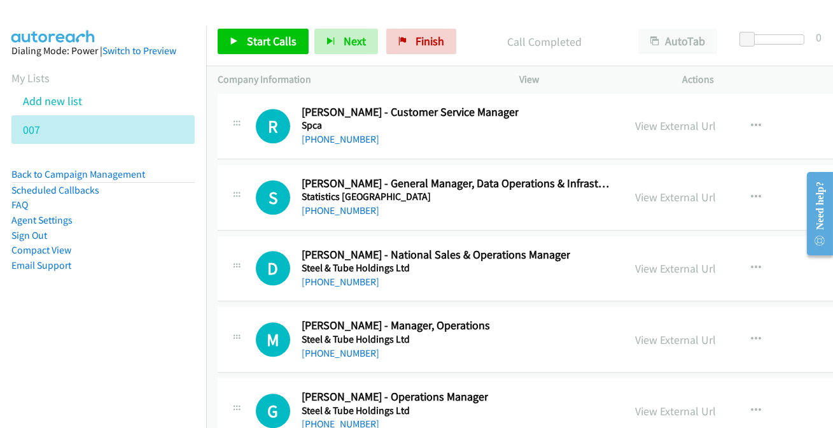
click at [323, 417] on link "[PHONE_NUMBER]" at bounding box center [341, 423] width 78 height 12
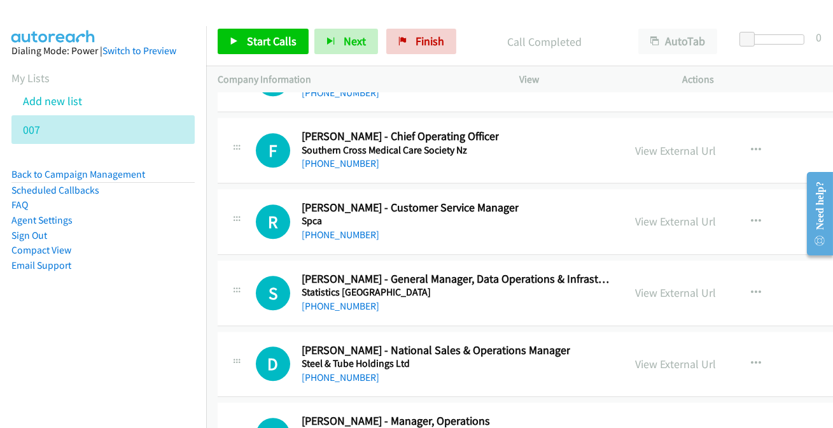
scroll to position [34248, 0]
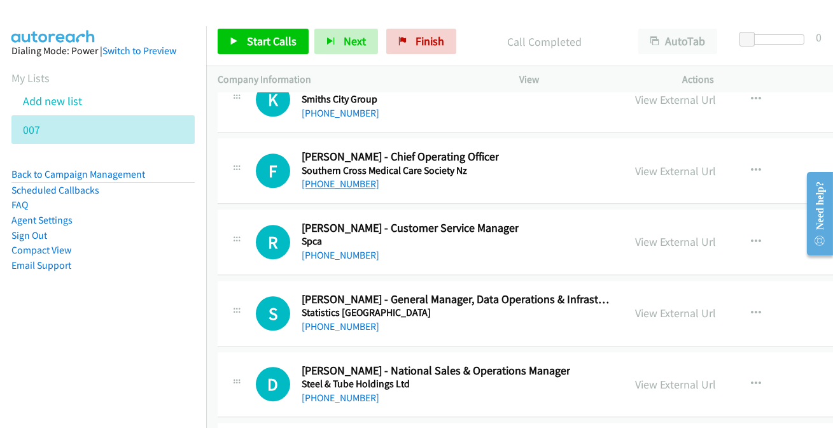
click at [345, 178] on link "[PHONE_NUMBER]" at bounding box center [341, 184] width 78 height 12
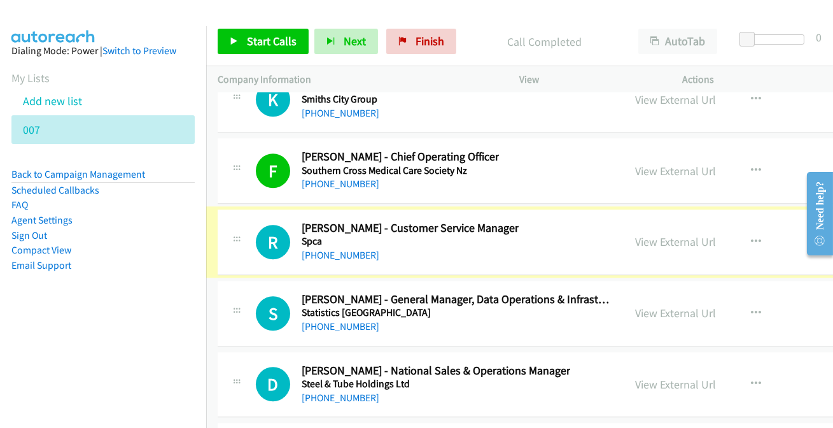
click at [316, 249] on link "[PHONE_NUMBER]" at bounding box center [341, 255] width 78 height 12
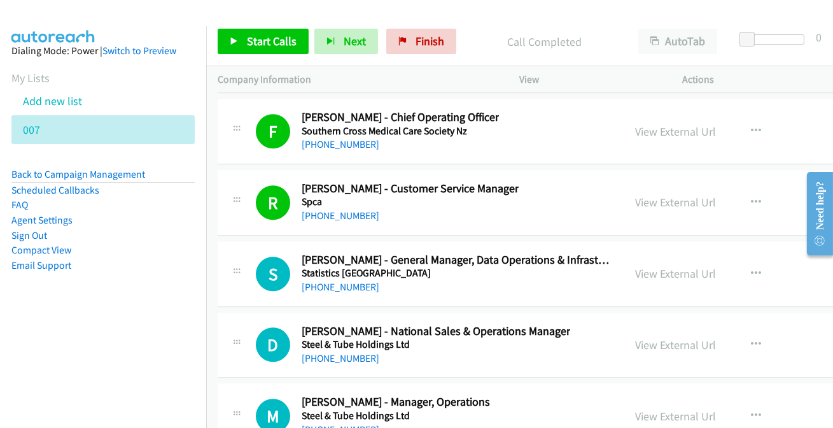
scroll to position [34306, 0]
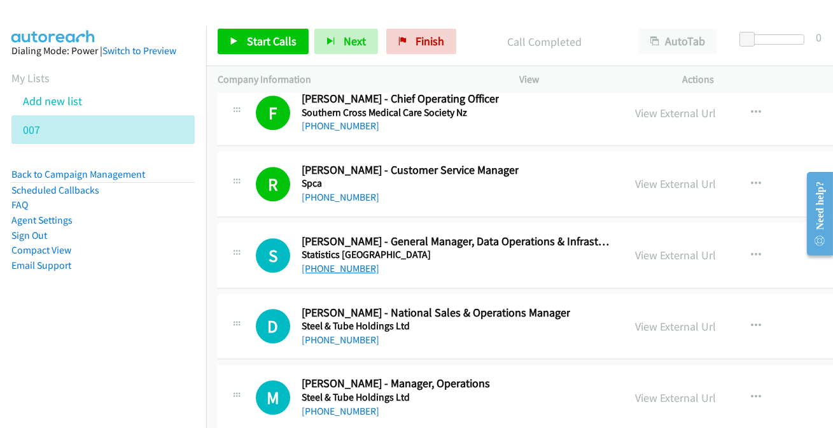
click at [319, 262] on link "[PHONE_NUMBER]" at bounding box center [341, 268] width 78 height 12
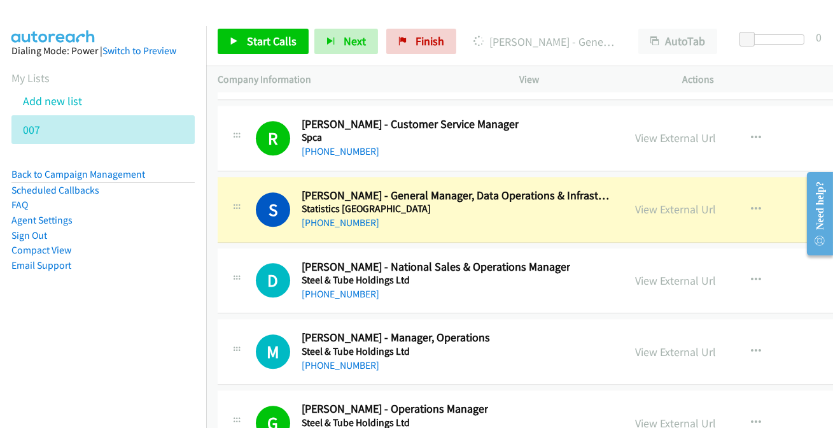
scroll to position [34364, 0]
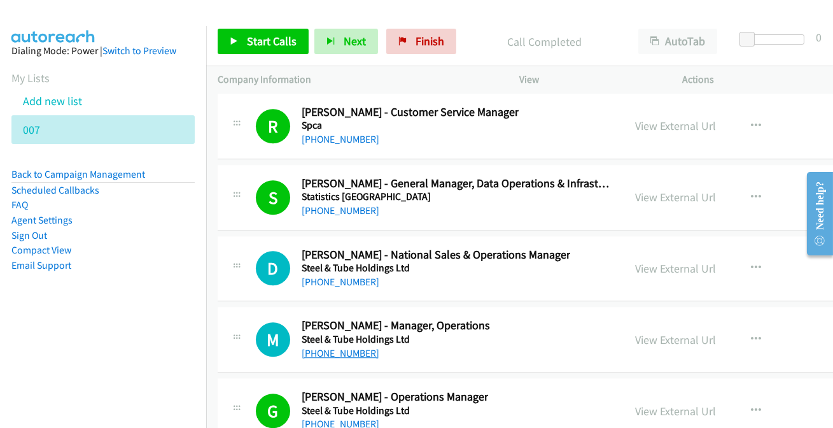
click at [324, 347] on link "[PHONE_NUMBER]" at bounding box center [341, 353] width 78 height 12
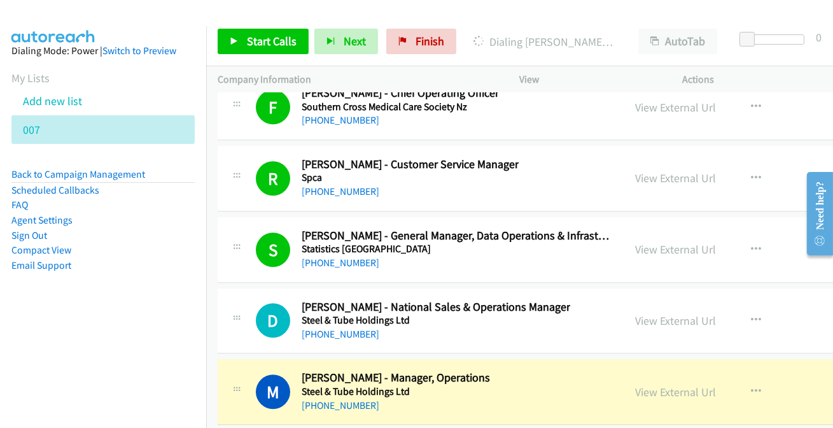
scroll to position [34306, 0]
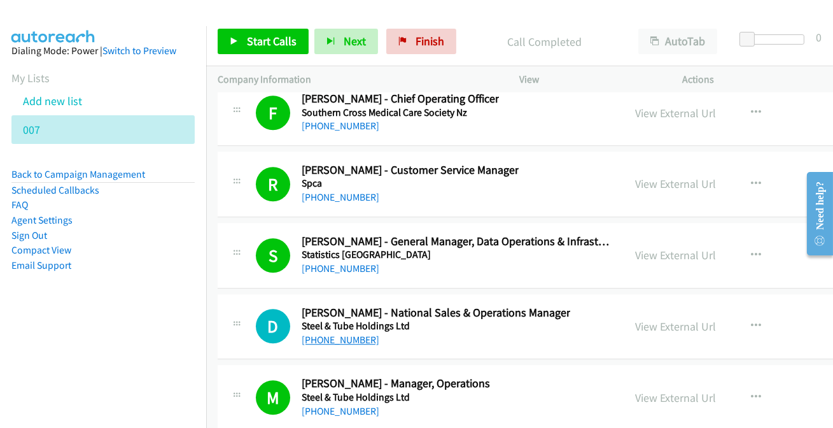
click at [337, 333] on link "[PHONE_NUMBER]" at bounding box center [341, 339] width 78 height 12
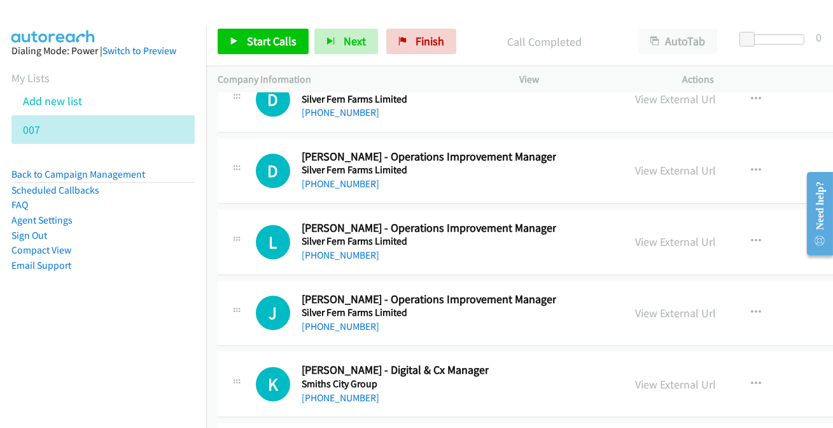
scroll to position [33958, 0]
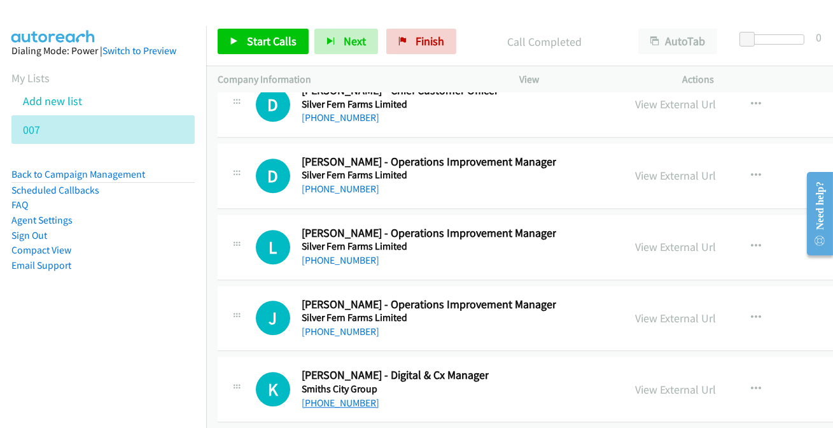
click at [317, 396] on link "[PHONE_NUMBER]" at bounding box center [341, 402] width 78 height 12
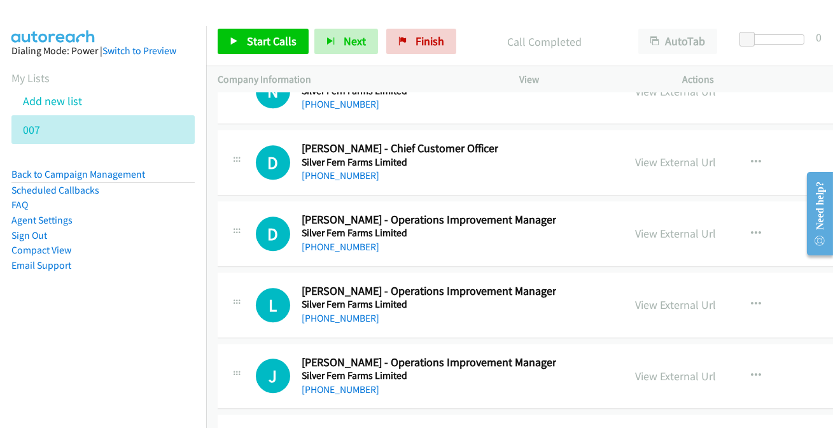
scroll to position [33843, 0]
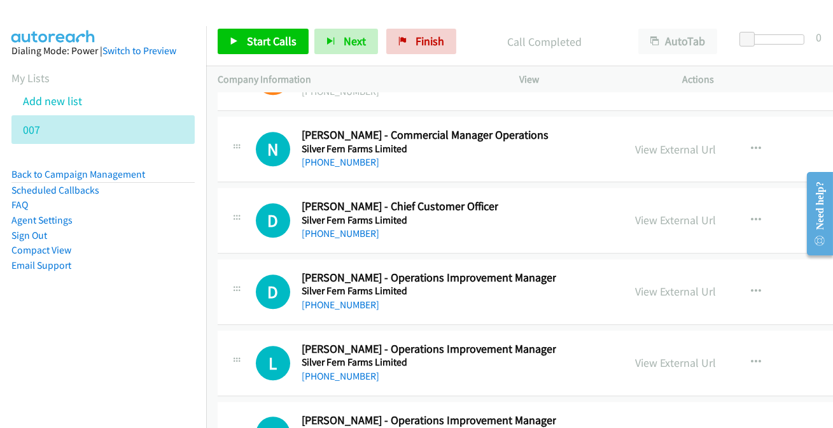
click at [330, 370] on link "[PHONE_NUMBER]" at bounding box center [341, 376] width 78 height 12
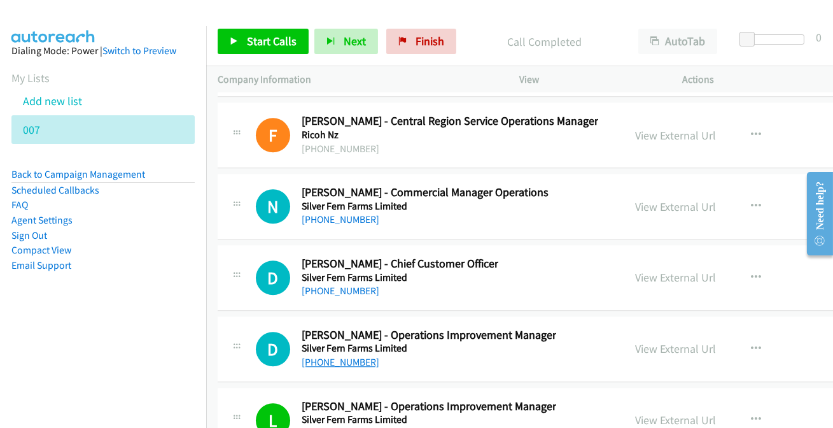
click at [320, 356] on link "[PHONE_NUMBER]" at bounding box center [341, 362] width 78 height 12
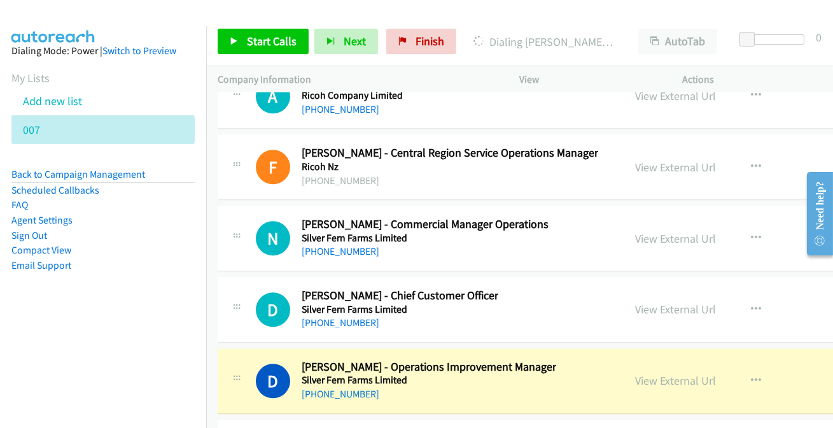
scroll to position [33728, 0]
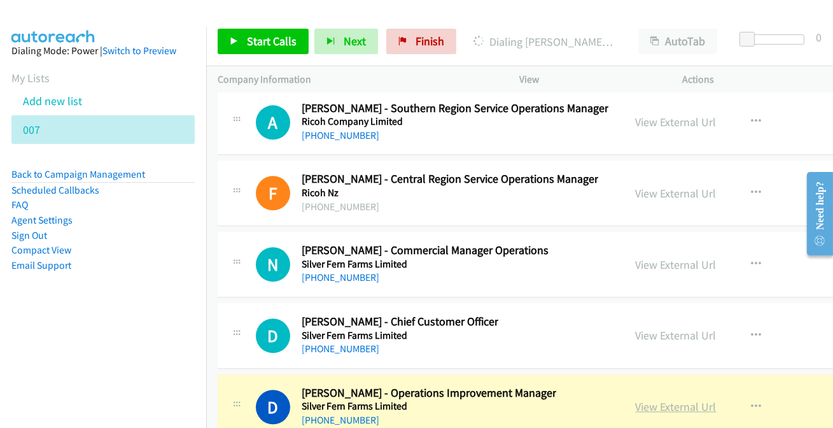
click at [653, 399] on link "View External Url" at bounding box center [676, 406] width 81 height 15
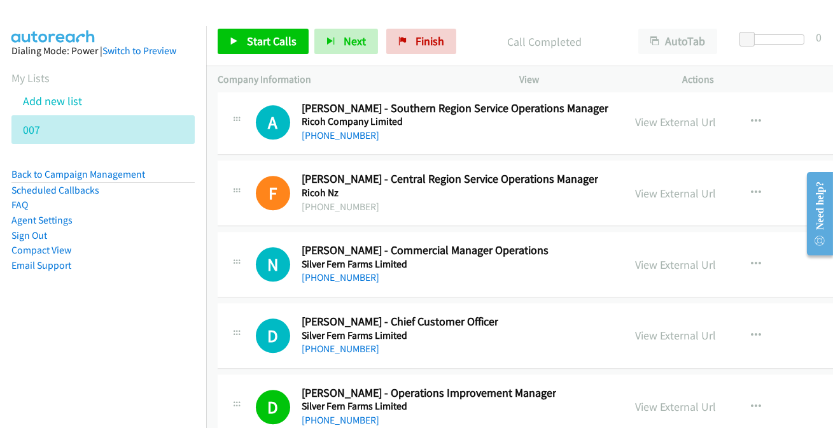
drag, startPoint x: 341, startPoint y: 305, endPoint x: 417, endPoint y: 303, distance: 76.4
click at [328, 342] on link "[PHONE_NUMBER]" at bounding box center [341, 348] width 78 height 12
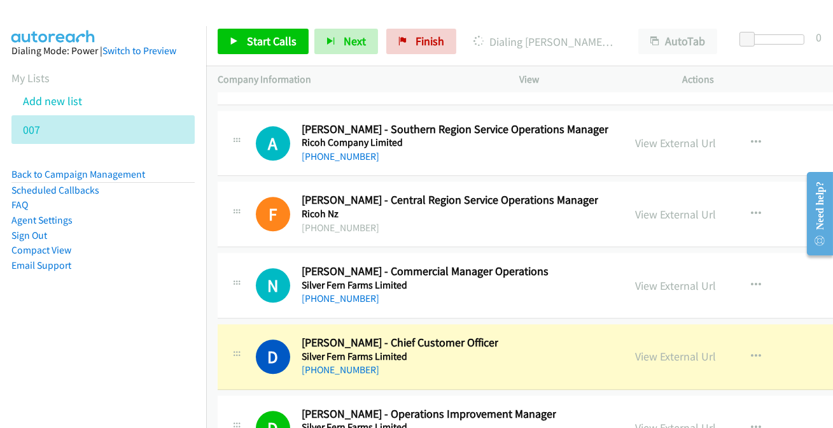
scroll to position [33670, 0]
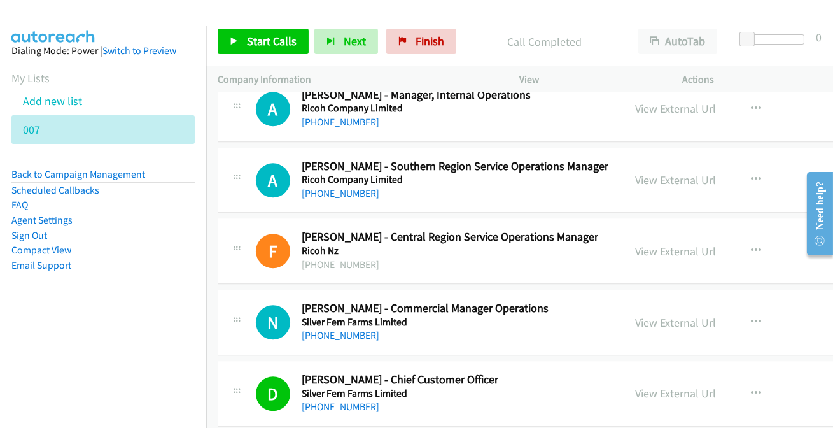
drag, startPoint x: 337, startPoint y: 291, endPoint x: 336, endPoint y: 282, distance: 8.9
click at [336, 316] on h5 "Silver Fern Farms Limited" at bounding box center [425, 322] width 247 height 13
click at [322, 329] on link "[PHONE_NUMBER]" at bounding box center [341, 335] width 78 height 12
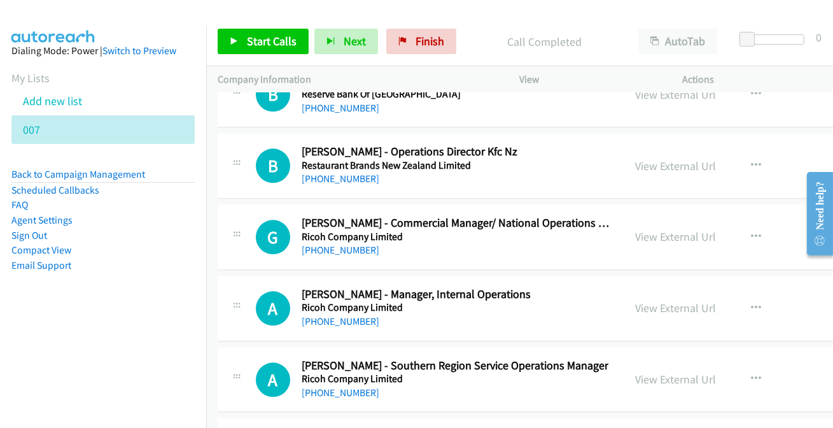
scroll to position [33438, 0]
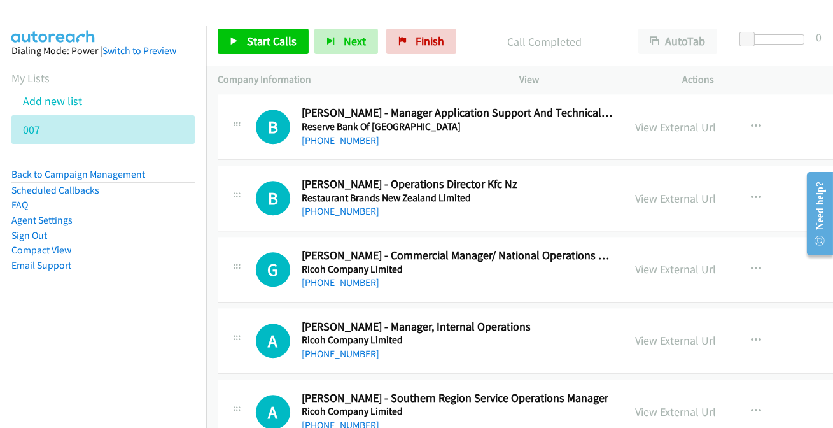
click at [337, 419] on link "[PHONE_NUMBER]" at bounding box center [341, 425] width 78 height 12
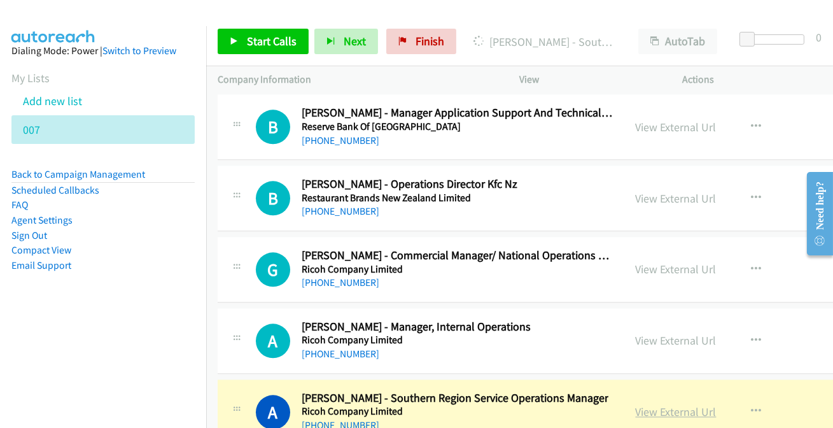
click at [641, 404] on link "View External Url" at bounding box center [676, 411] width 81 height 15
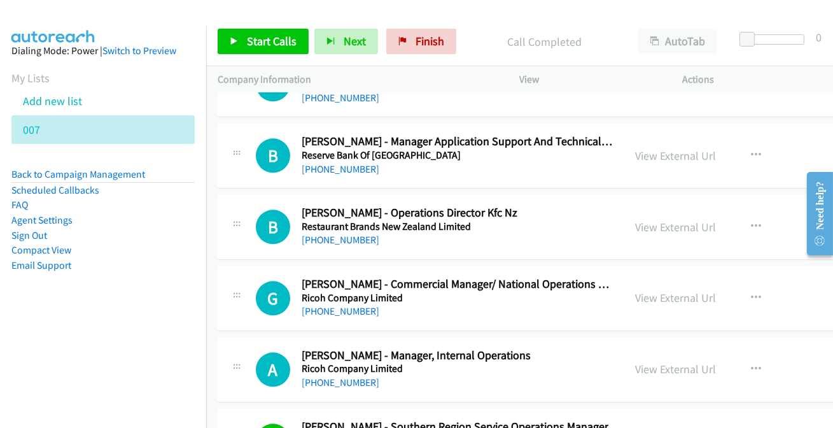
scroll to position [33380, 0]
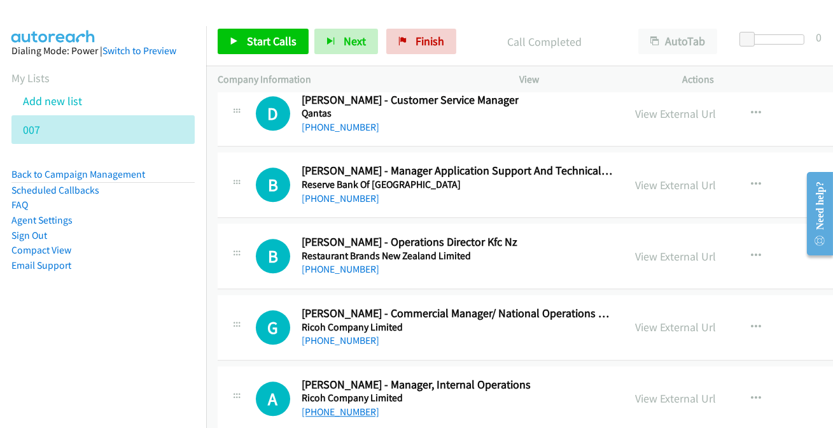
click at [347, 405] on link "[PHONE_NUMBER]" at bounding box center [341, 411] width 78 height 12
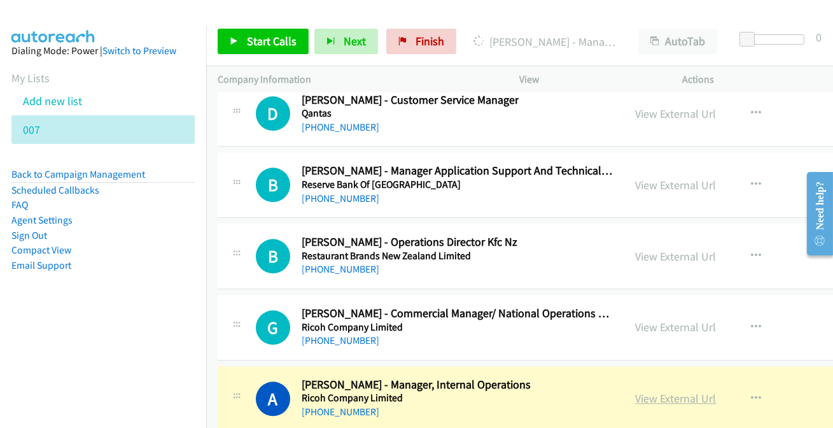
click at [647, 391] on link "View External Url" at bounding box center [676, 398] width 81 height 15
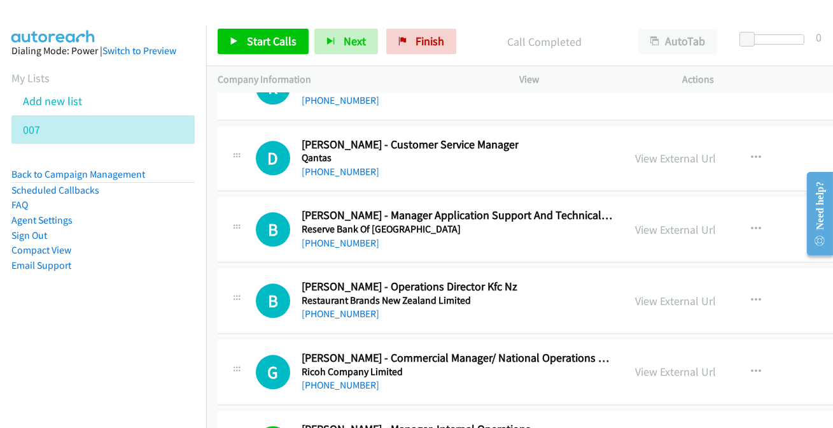
scroll to position [33322, 0]
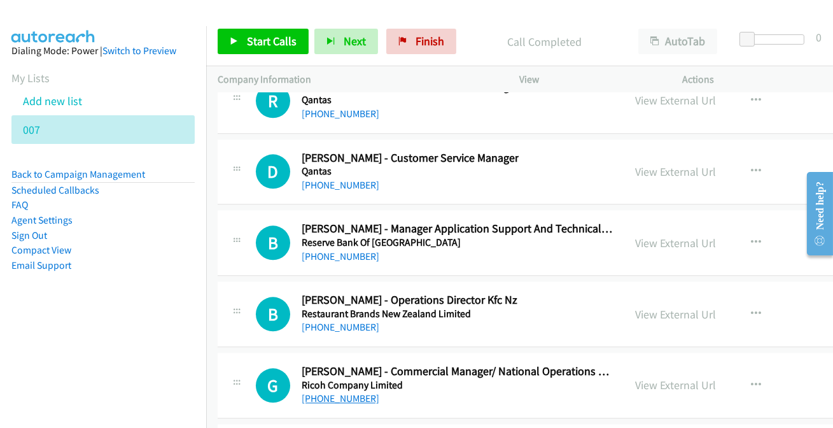
click at [356, 392] on link "[PHONE_NUMBER]" at bounding box center [341, 398] width 78 height 12
click at [337, 392] on link "[PHONE_NUMBER]" at bounding box center [341, 398] width 78 height 12
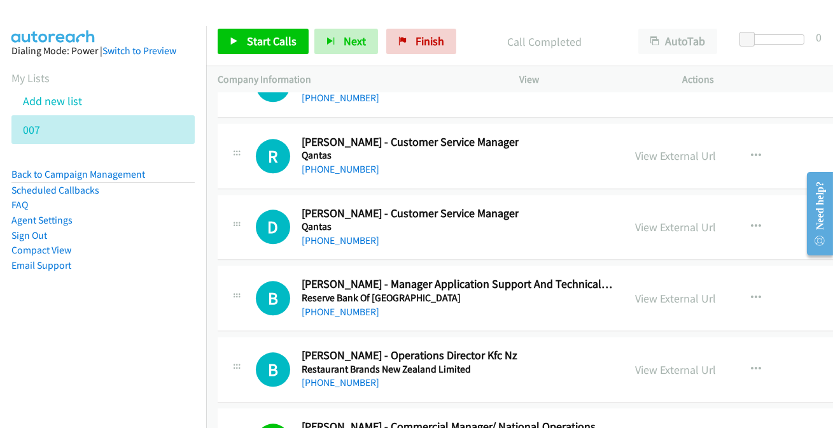
scroll to position [33264, 0]
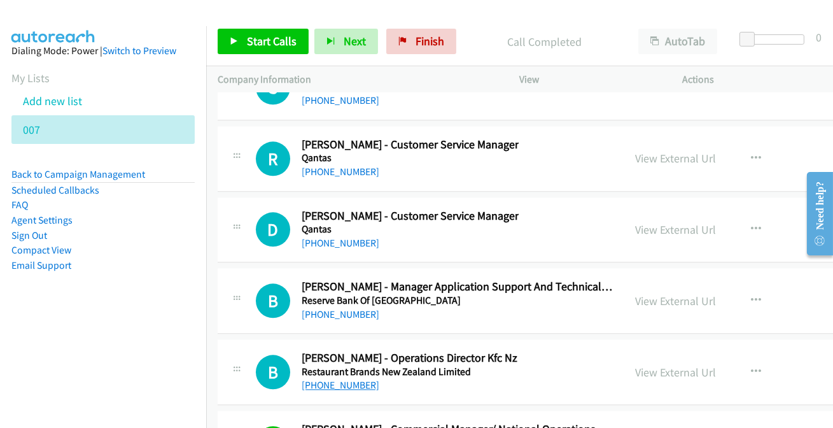
click at [342, 379] on link "[PHONE_NUMBER]" at bounding box center [341, 385] width 78 height 12
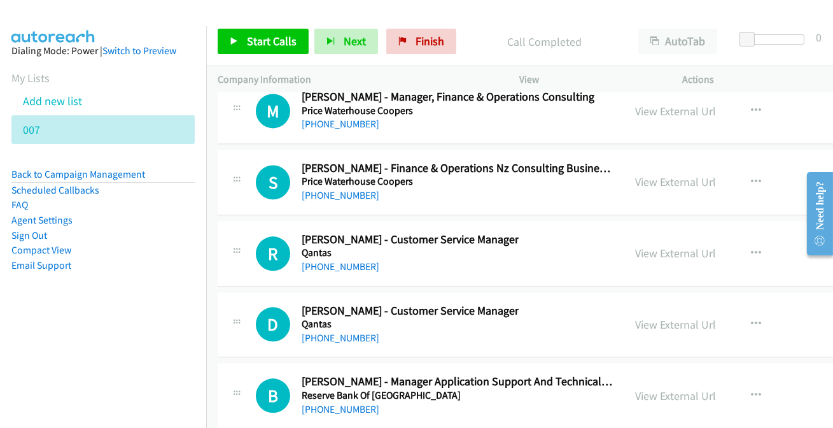
scroll to position [33149, 0]
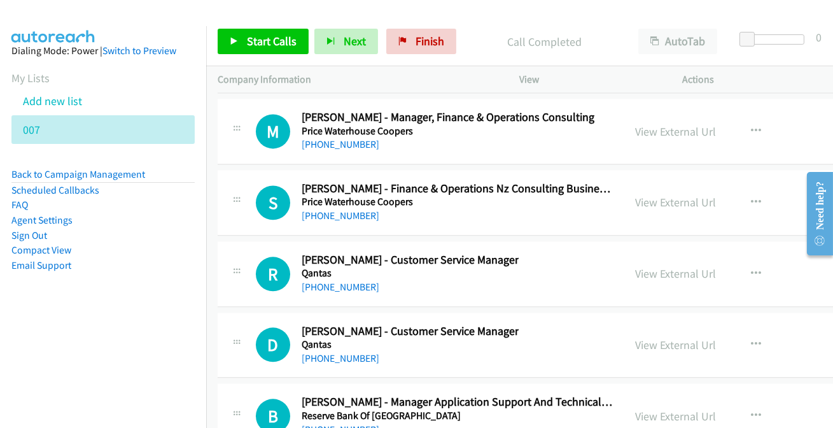
click at [330, 423] on link "[PHONE_NUMBER]" at bounding box center [341, 429] width 78 height 12
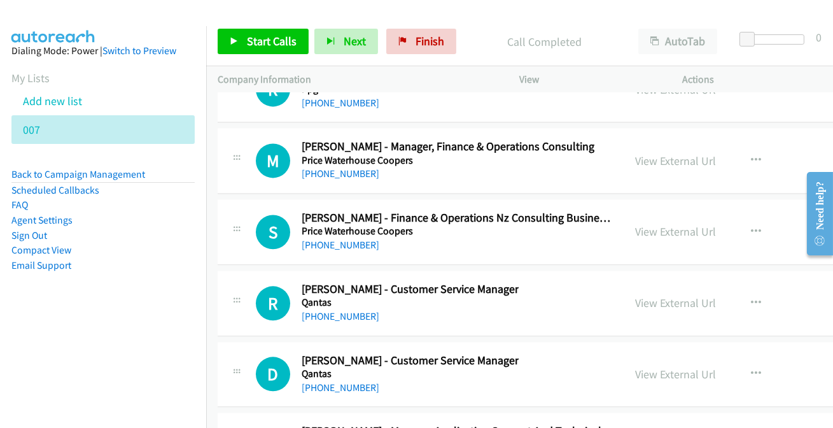
scroll to position [33091, 0]
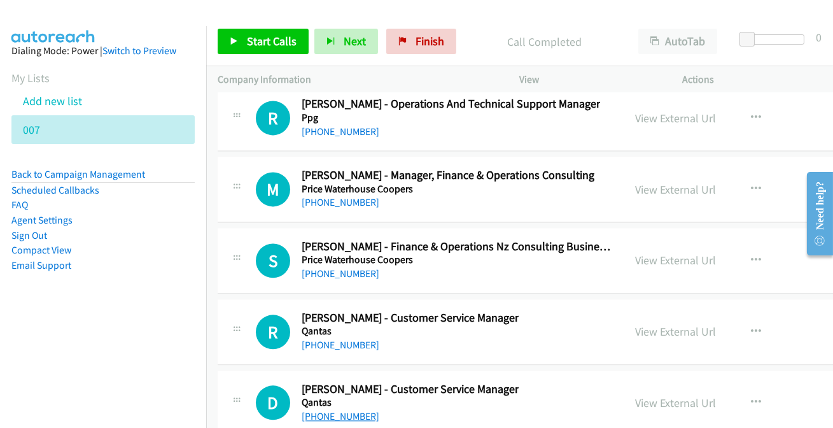
click at [337, 410] on link "[PHONE_NUMBER]" at bounding box center [341, 416] width 78 height 12
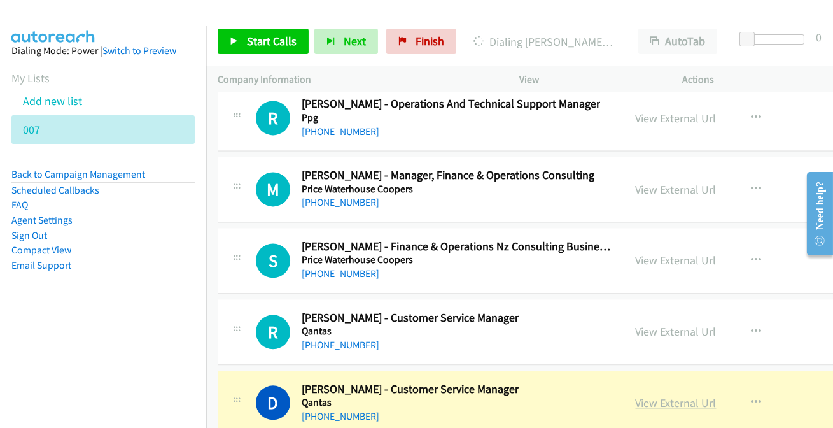
click at [655, 395] on link "View External Url" at bounding box center [676, 402] width 81 height 15
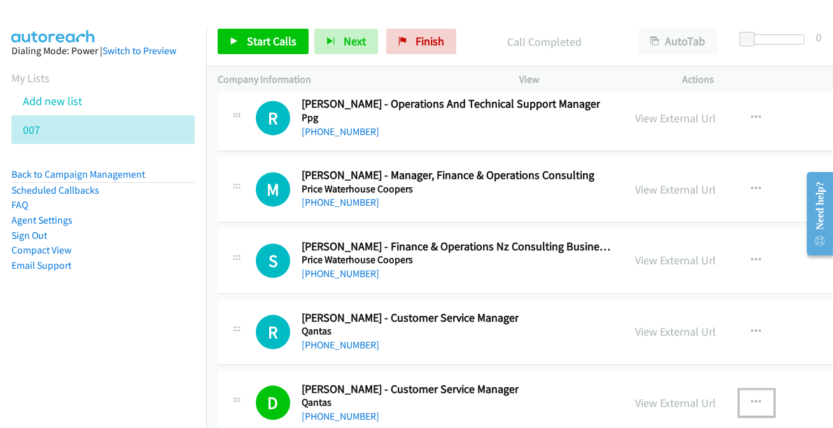
click at [739, 389] on button "button" at bounding box center [756, 401] width 34 height 25
click at [739, 357] on div at bounding box center [416, 214] width 833 height 428
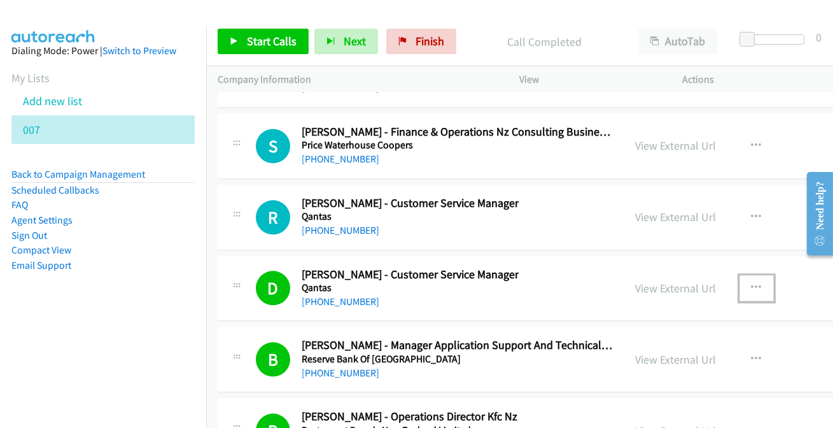
scroll to position [33206, 0]
click at [740, 274] on button "button" at bounding box center [756, 286] width 34 height 25
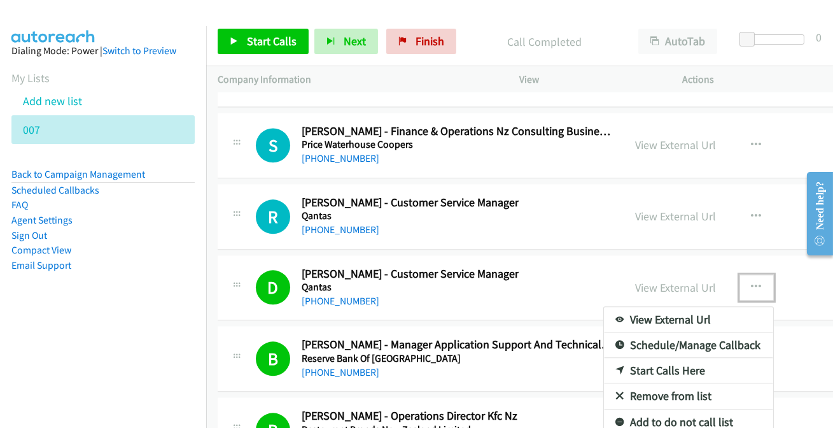
click at [659, 409] on link "Add to do not call list" at bounding box center [688, 421] width 169 height 25
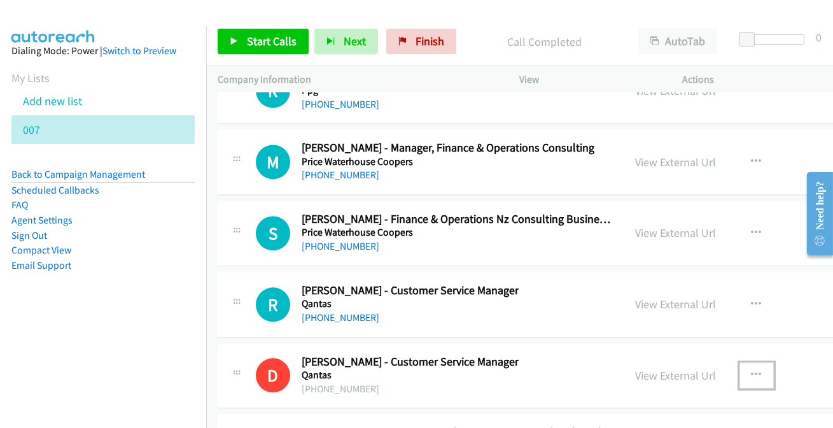
scroll to position [33033, 0]
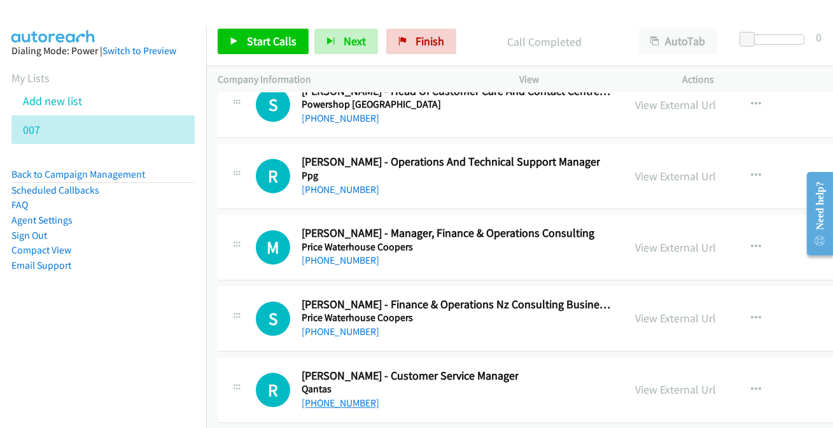
click at [337, 396] on link "[PHONE_NUMBER]" at bounding box center [341, 402] width 78 height 12
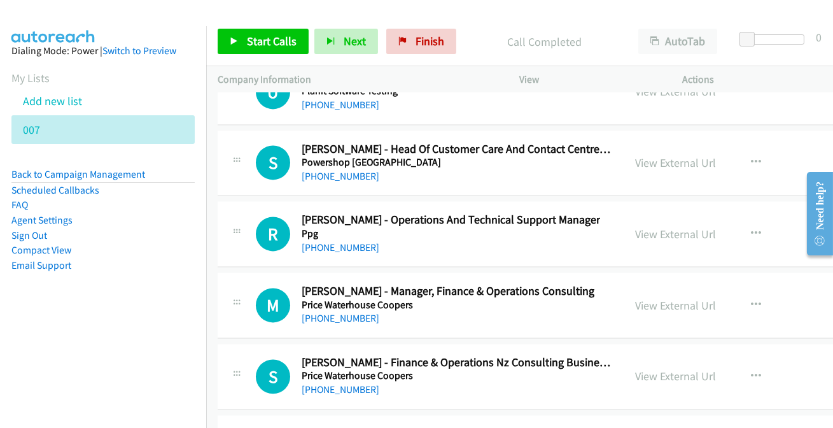
scroll to position [32918, 0]
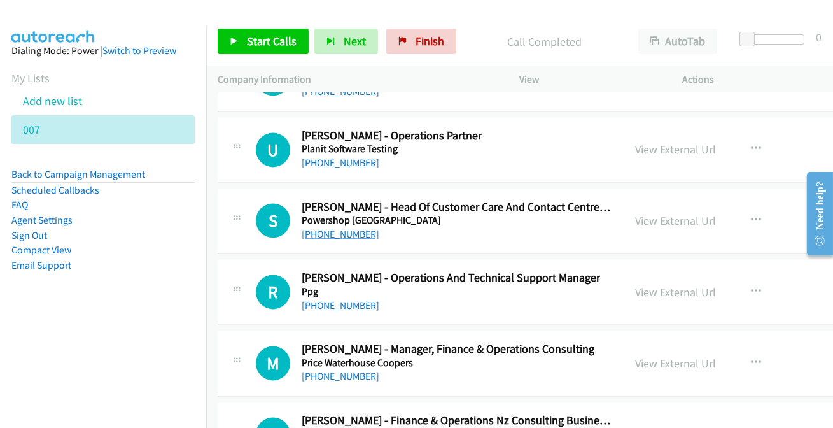
click at [348, 228] on link "[PHONE_NUMBER]" at bounding box center [341, 234] width 78 height 12
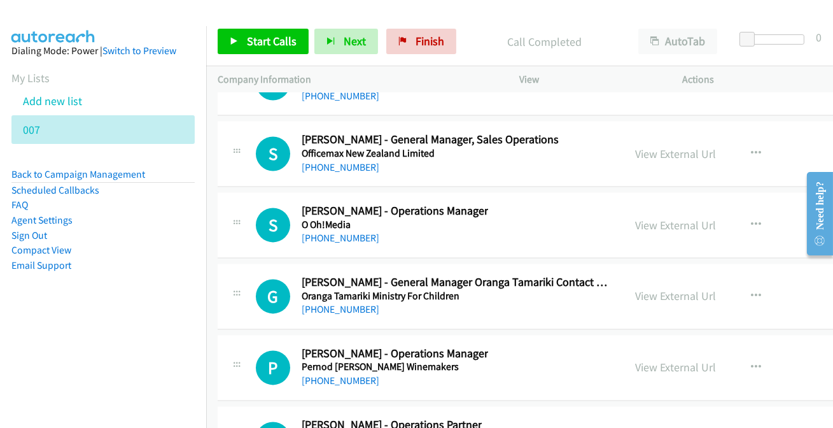
scroll to position [32628, 0]
click at [345, 375] on link "[PHONE_NUMBER]" at bounding box center [341, 381] width 78 height 12
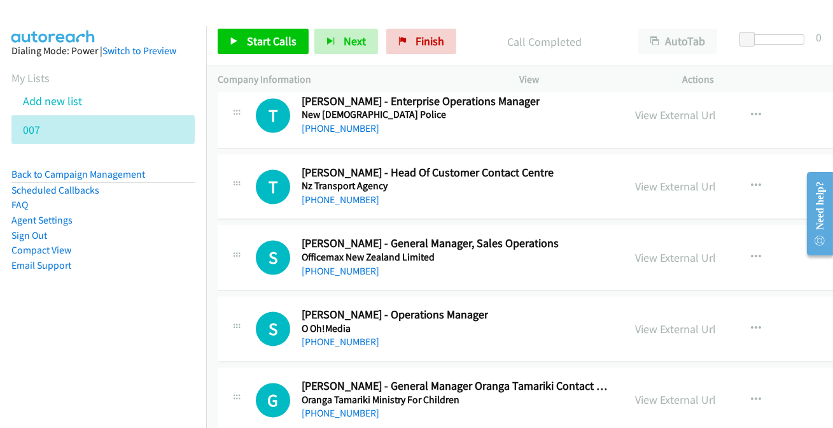
scroll to position [32513, 0]
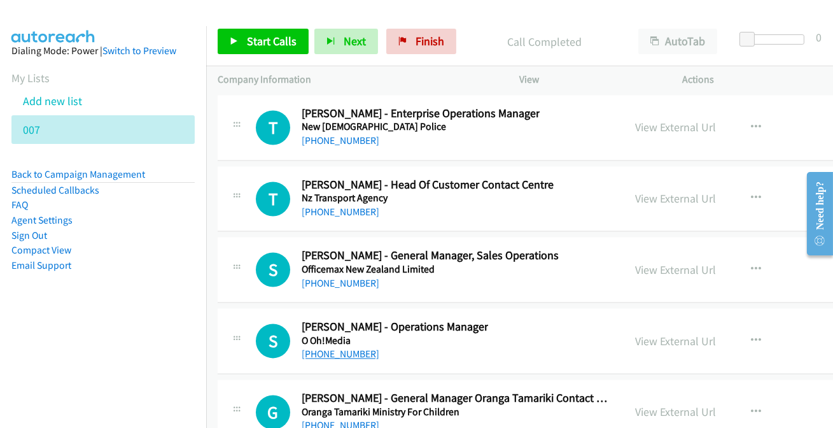
click at [351, 347] on link "[PHONE_NUMBER]" at bounding box center [341, 353] width 78 height 12
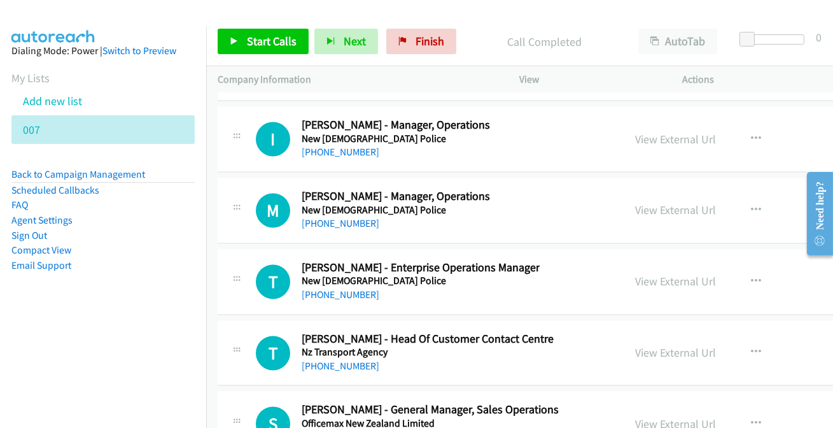
scroll to position [32339, 0]
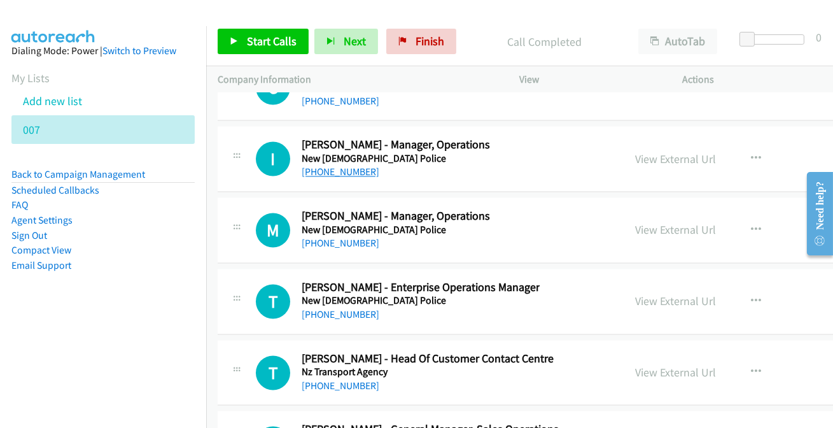
click at [355, 165] on link "[PHONE_NUMBER]" at bounding box center [341, 171] width 78 height 12
click at [352, 237] on link "[PHONE_NUMBER]" at bounding box center [341, 243] width 78 height 12
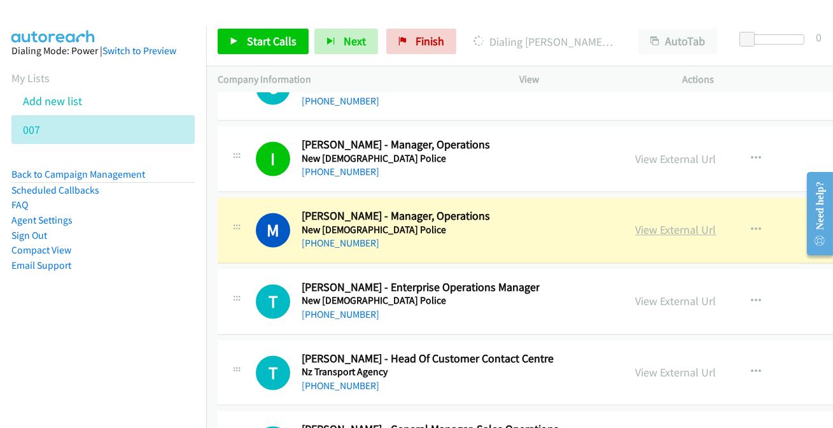
click at [665, 222] on link "View External Url" at bounding box center [676, 229] width 81 height 15
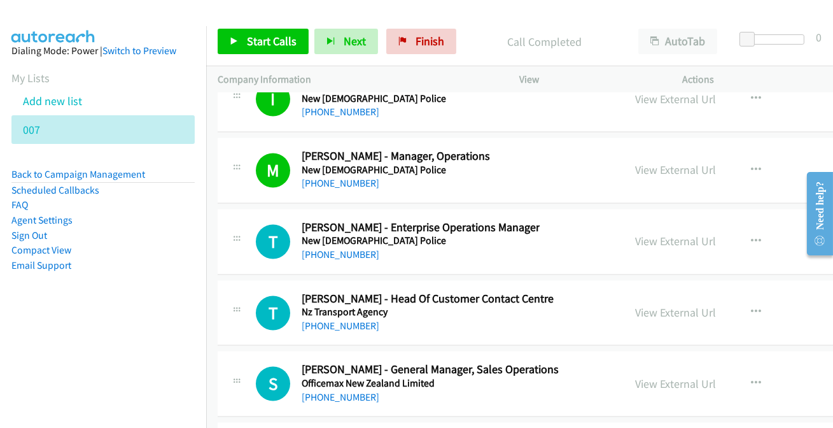
scroll to position [32455, 0]
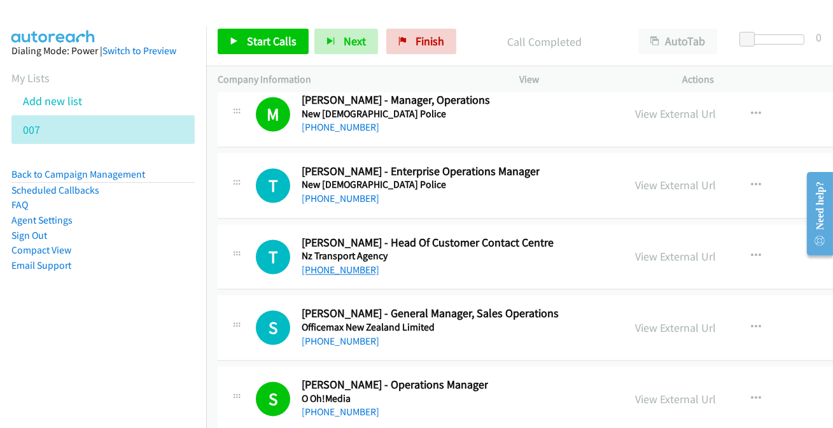
click at [330, 263] on link "[PHONE_NUMBER]" at bounding box center [341, 269] width 78 height 12
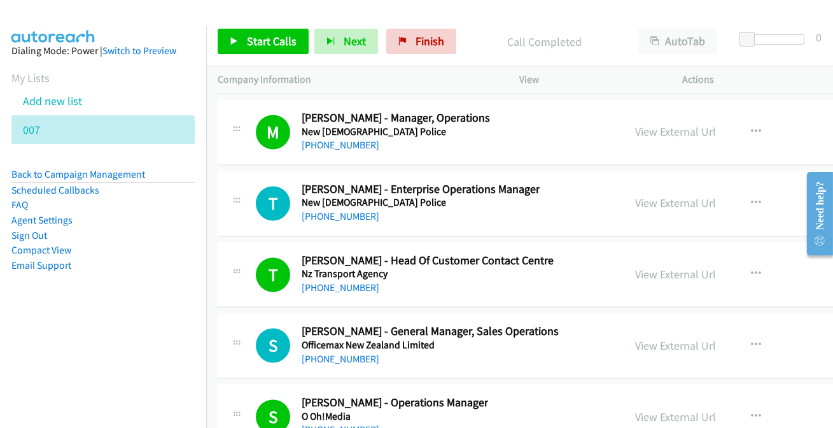
scroll to position [32339, 0]
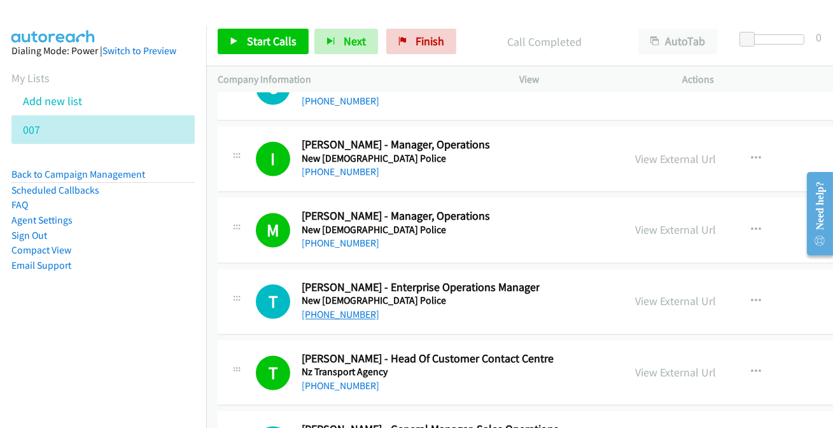
click at [318, 308] on link "[PHONE_NUMBER]" at bounding box center [341, 314] width 78 height 12
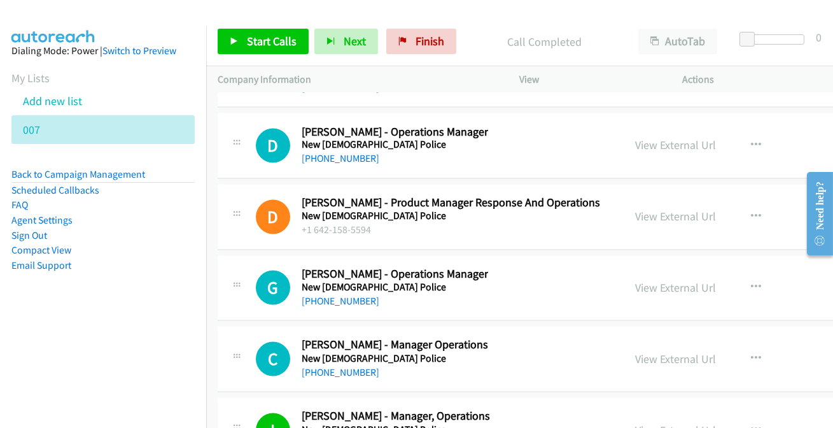
scroll to position [32050, 0]
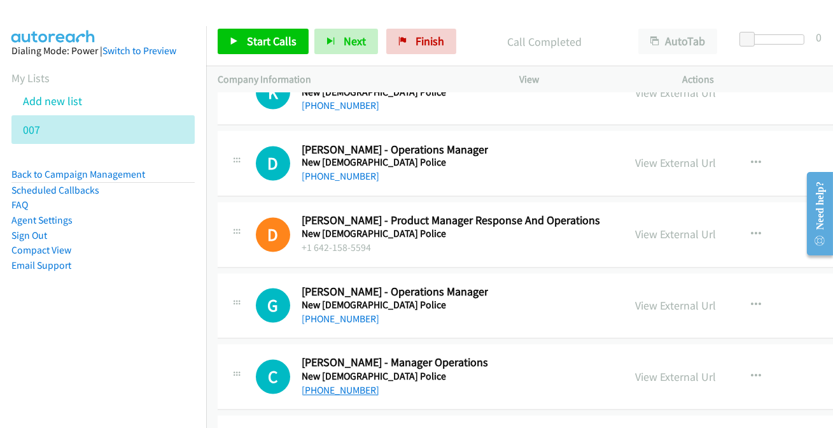
click at [357, 384] on link "[PHONE_NUMBER]" at bounding box center [341, 390] width 78 height 12
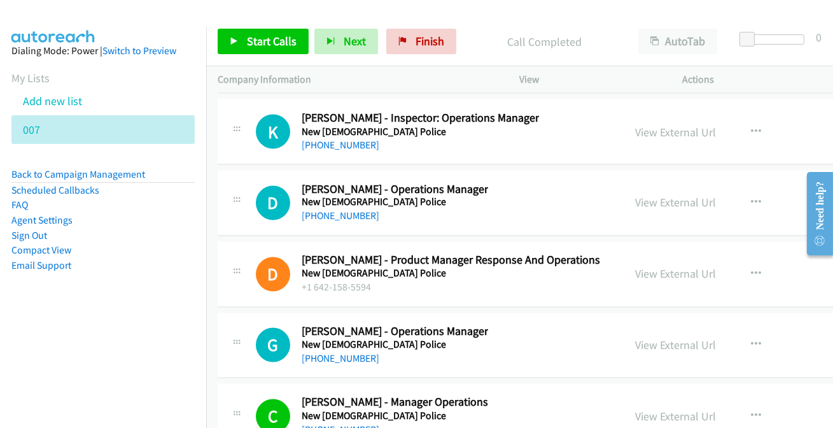
scroll to position [31992, 0]
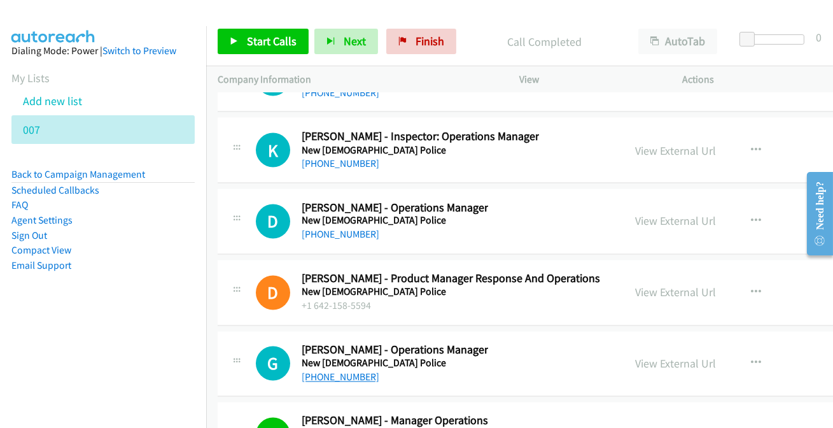
click at [335, 371] on link "[PHONE_NUMBER]" at bounding box center [341, 377] width 78 height 12
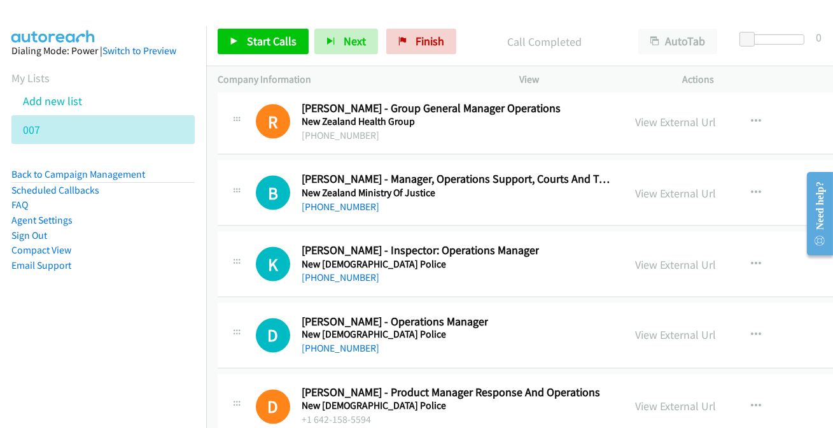
scroll to position [31877, 0]
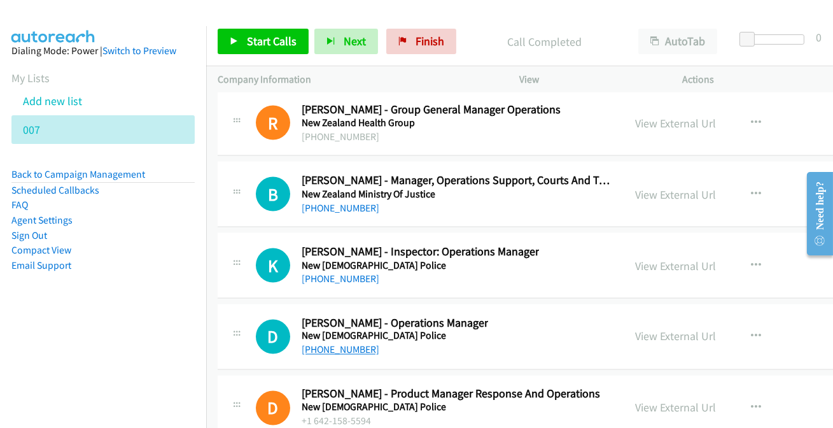
click at [356, 344] on link "[PHONE_NUMBER]" at bounding box center [341, 350] width 78 height 12
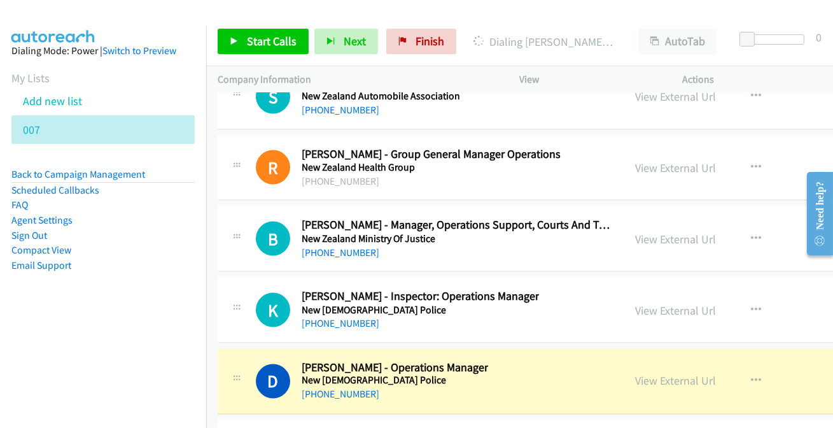
scroll to position [31819, 0]
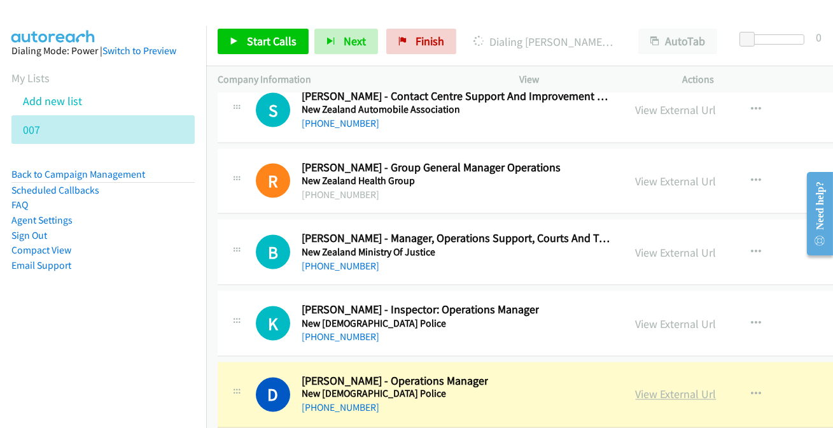
click at [648, 387] on link "View External Url" at bounding box center [676, 394] width 81 height 15
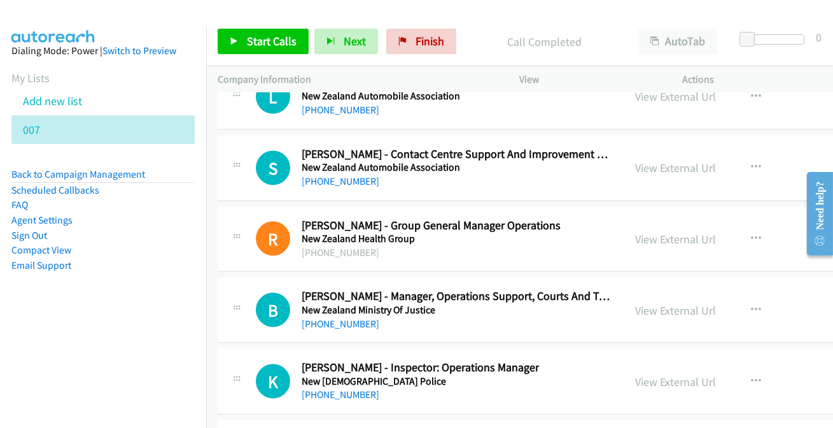
scroll to position [31703, 0]
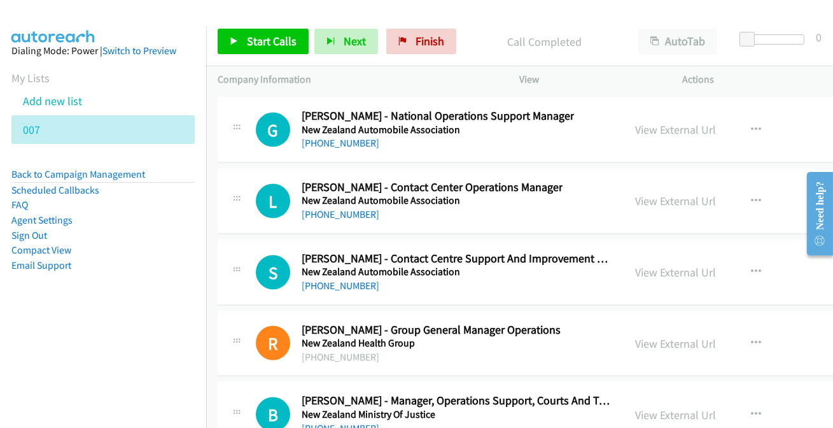
scroll to position [31645, 0]
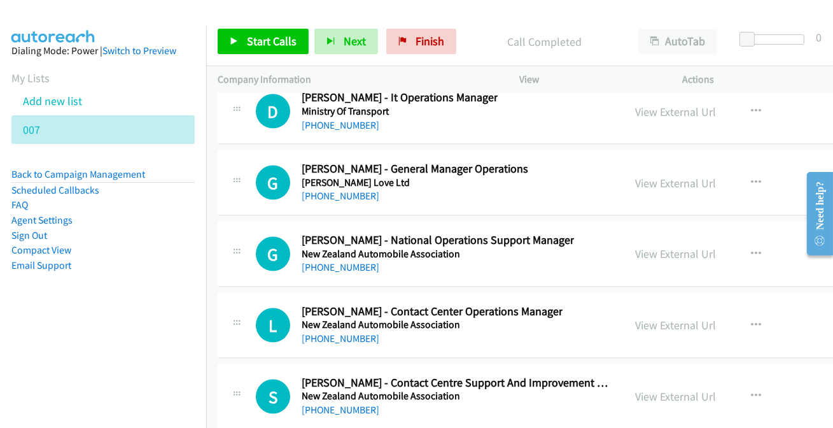
scroll to position [31529, 0]
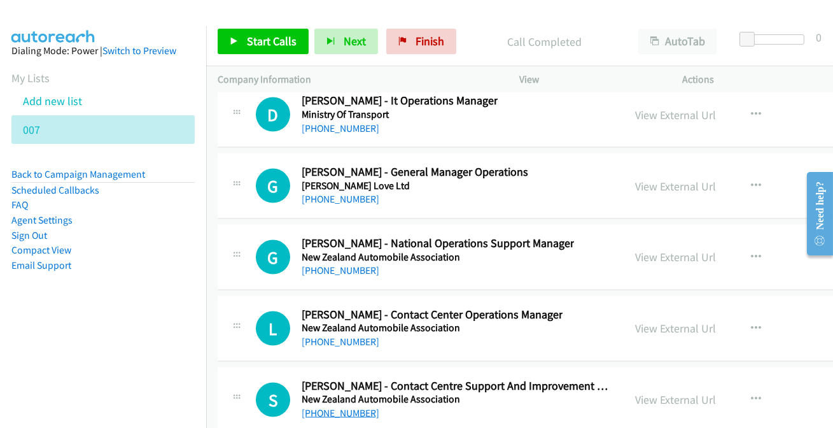
click at [317, 407] on link "[PHONE_NUMBER]" at bounding box center [341, 413] width 78 height 12
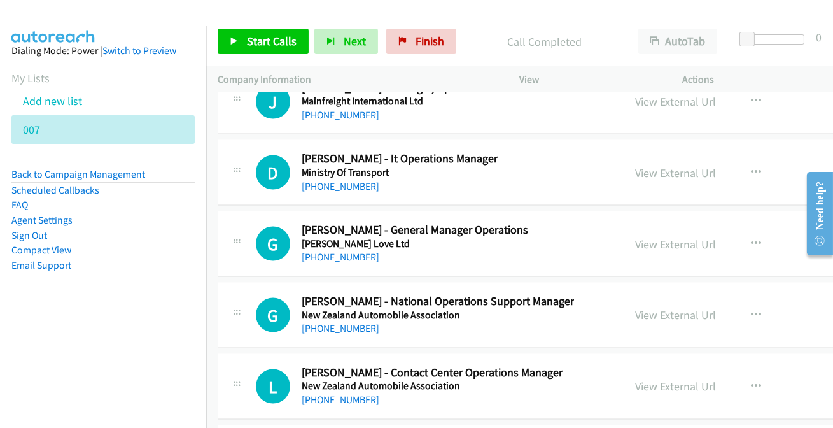
scroll to position [31413, 0]
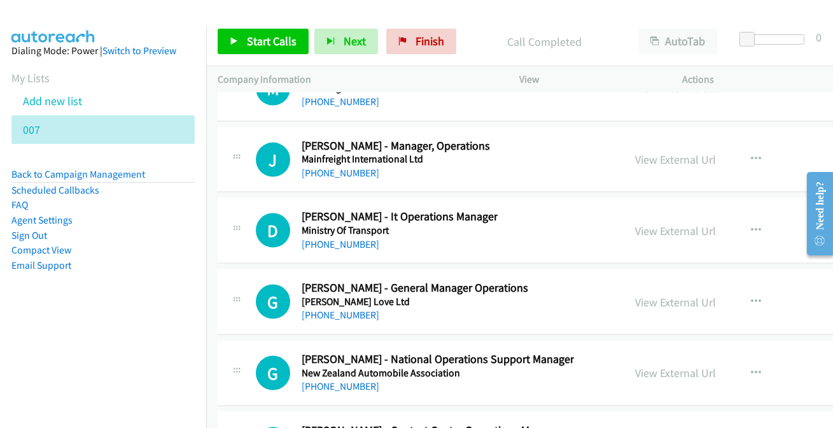
click at [343, 165] on div "[PHONE_NUMBER]" at bounding box center [396, 172] width 188 height 15
click at [344, 167] on link "[PHONE_NUMBER]" at bounding box center [341, 173] width 78 height 12
click at [334, 238] on link "[PHONE_NUMBER]" at bounding box center [341, 244] width 78 height 12
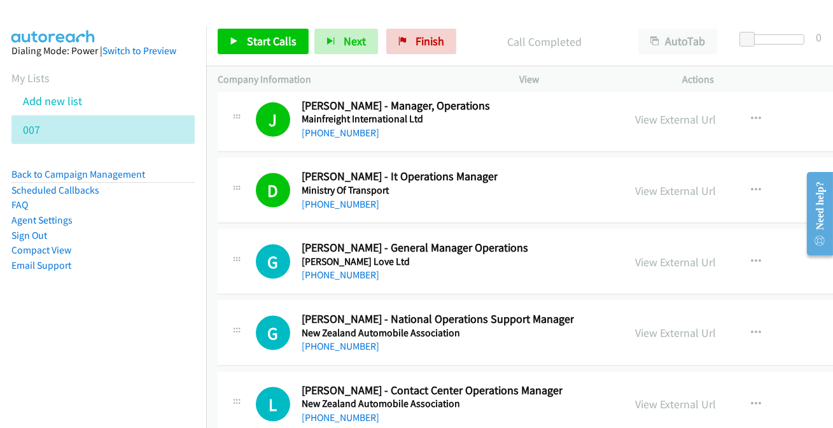
scroll to position [31471, 0]
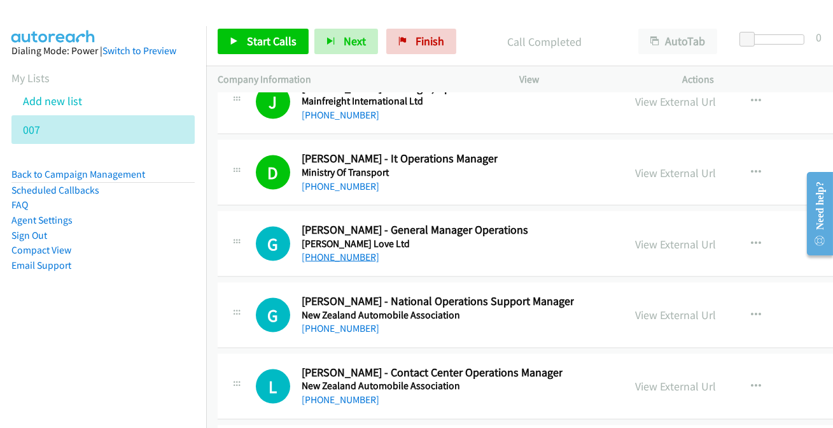
click at [358, 251] on link "[PHONE_NUMBER]" at bounding box center [341, 257] width 78 height 12
click at [333, 393] on link "[PHONE_NUMBER]" at bounding box center [341, 399] width 78 height 12
click at [331, 322] on link "[PHONE_NUMBER]" at bounding box center [341, 328] width 78 height 12
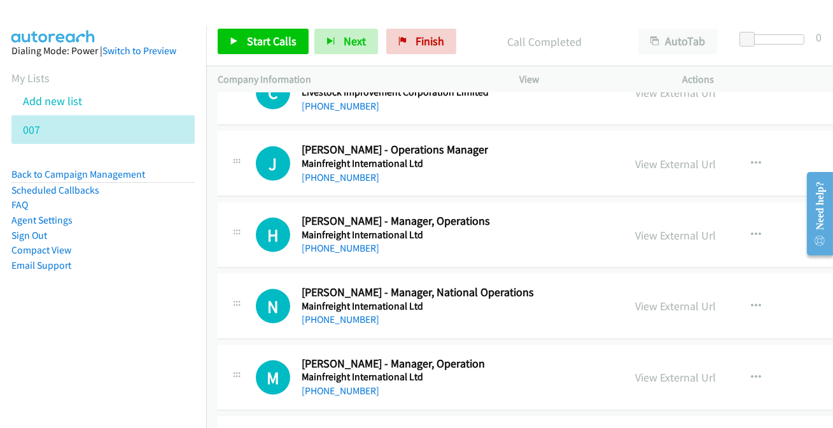
scroll to position [31067, 0]
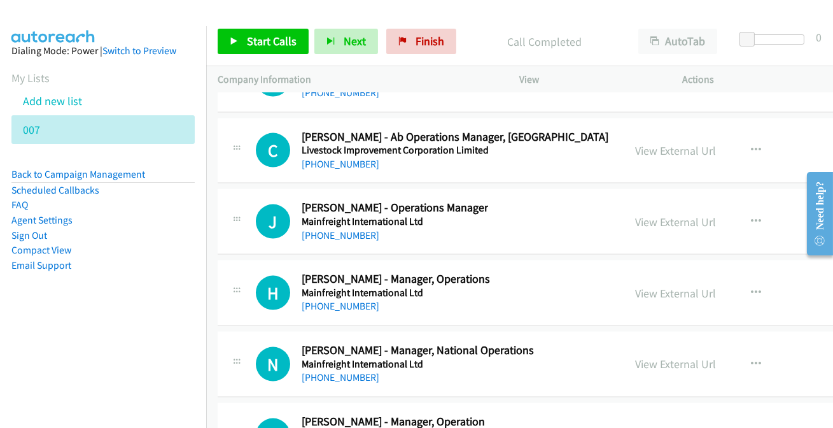
click at [337, 371] on link "[PHONE_NUMBER]" at bounding box center [341, 377] width 78 height 12
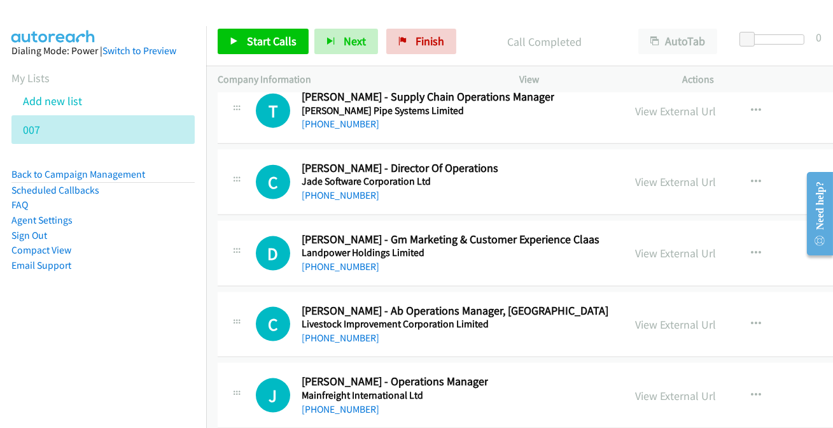
scroll to position [30951, 0]
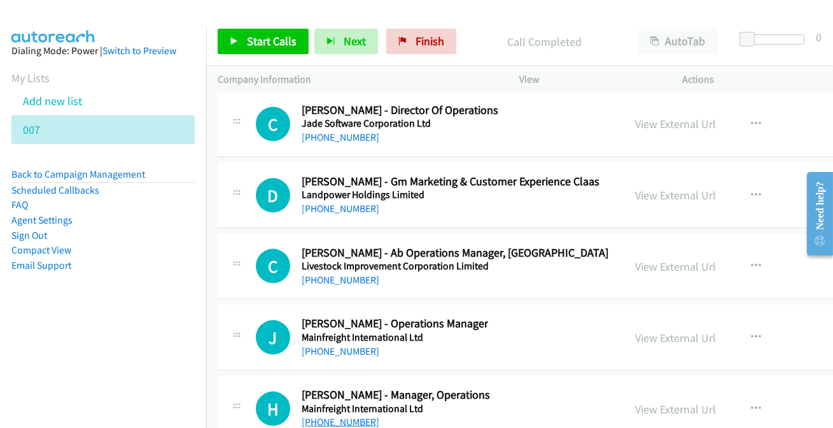
click at [330, 415] on link "[PHONE_NUMBER]" at bounding box center [341, 421] width 78 height 12
click at [356, 345] on link "[PHONE_NUMBER]" at bounding box center [341, 351] width 78 height 12
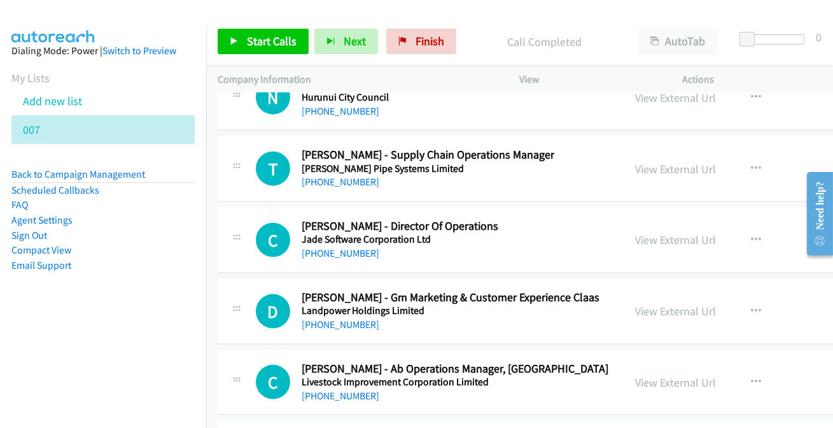
scroll to position [30777, 0]
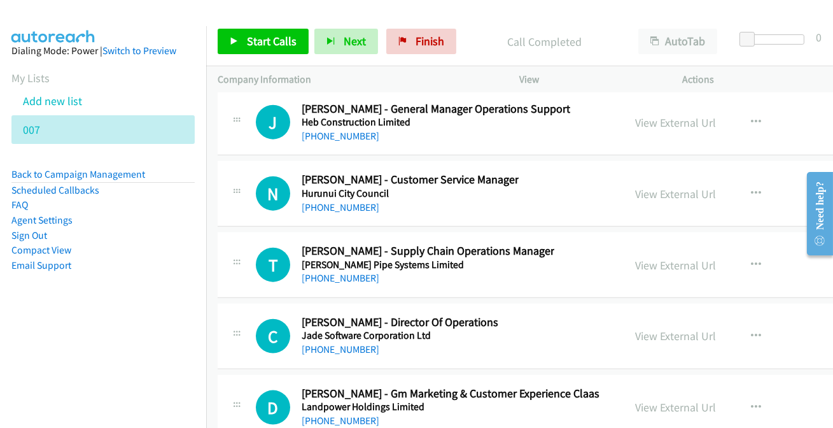
scroll to position [30719, 0]
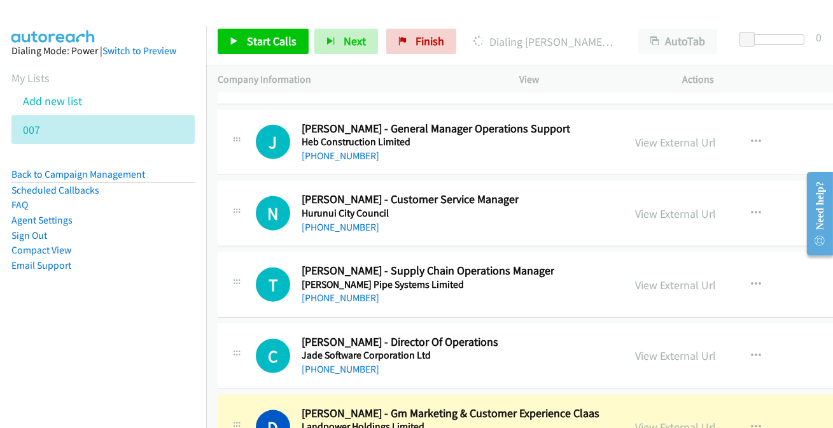
drag, startPoint x: 674, startPoint y: 389, endPoint x: 438, endPoint y: 76, distance: 392.4
click at [636, 419] on link "View External Url" at bounding box center [676, 426] width 81 height 15
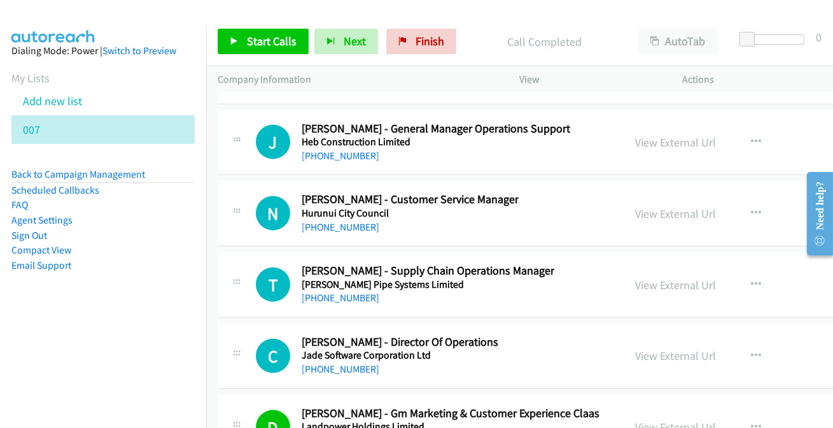
click at [647, 347] on div "View External Url" at bounding box center [676, 355] width 81 height 17
click at [643, 348] on link "View External Url" at bounding box center [676, 355] width 81 height 15
click at [319, 363] on link "[PHONE_NUMBER]" at bounding box center [341, 369] width 78 height 12
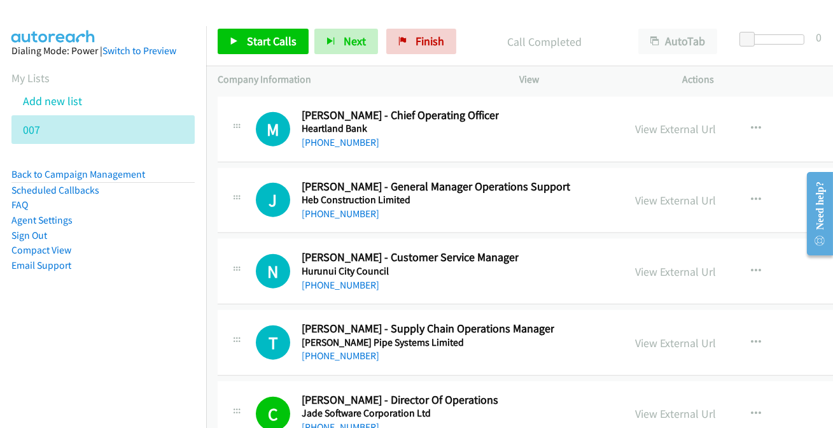
scroll to position [30604, 0]
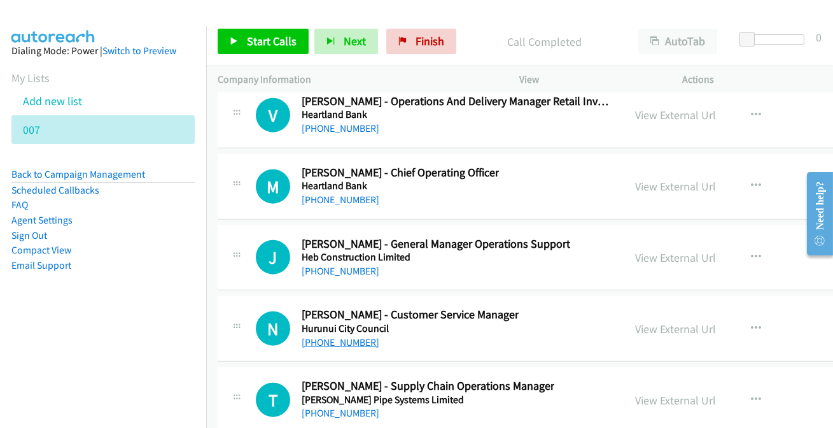
click at [359, 336] on link "[PHONE_NUMBER]" at bounding box center [341, 342] width 78 height 12
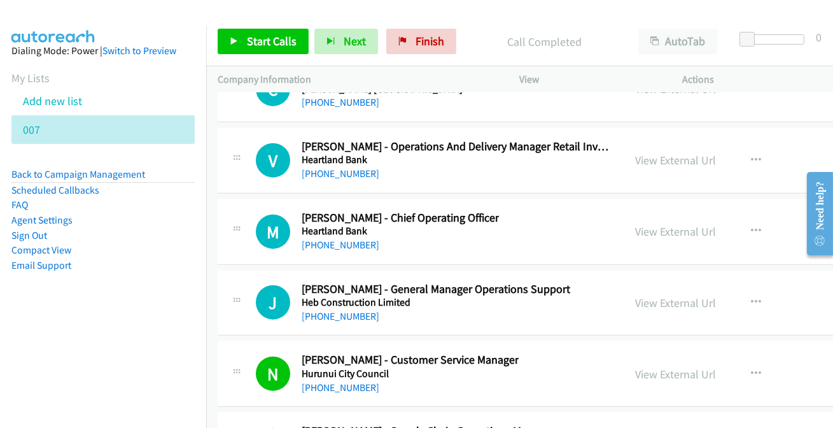
scroll to position [30546, 0]
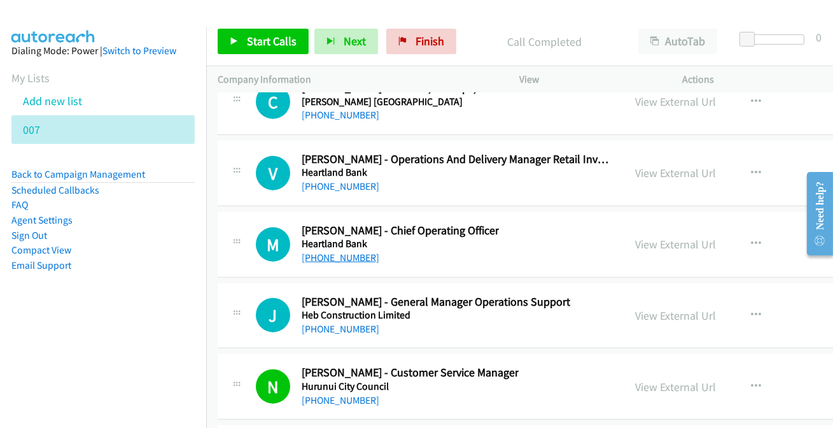
click at [354, 251] on link "[PHONE_NUMBER]" at bounding box center [341, 257] width 78 height 12
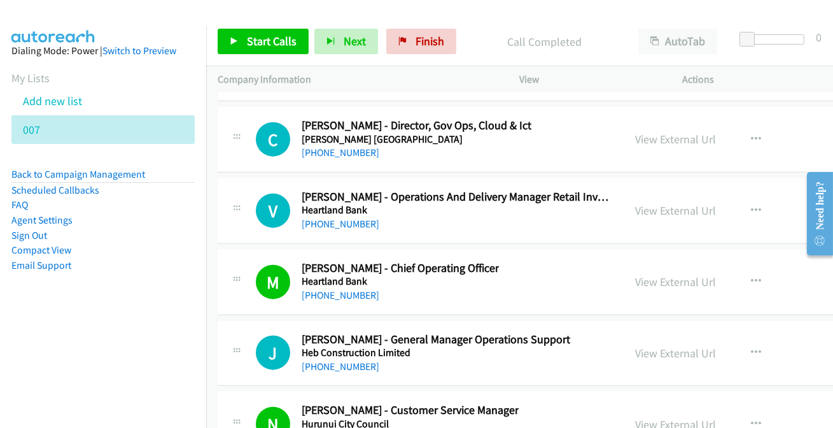
scroll to position [30488, 0]
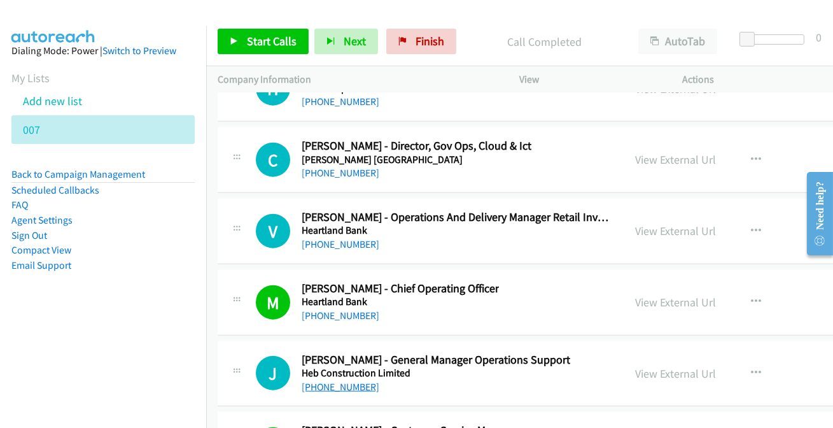
click at [332, 380] on link "[PHONE_NUMBER]" at bounding box center [341, 386] width 78 height 12
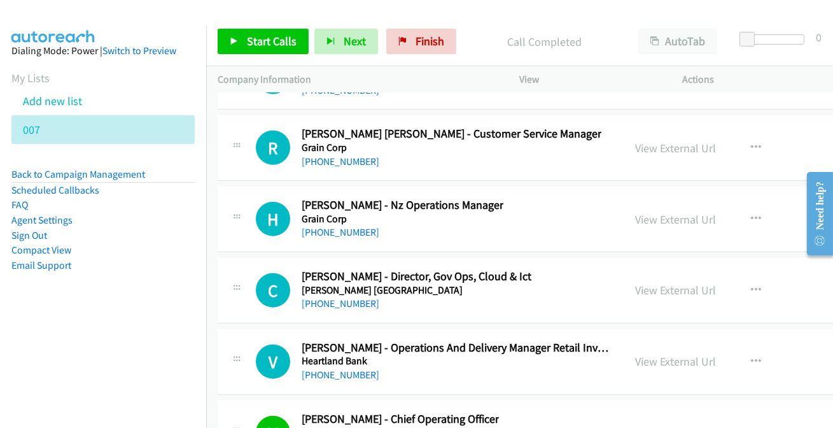
scroll to position [30315, 0]
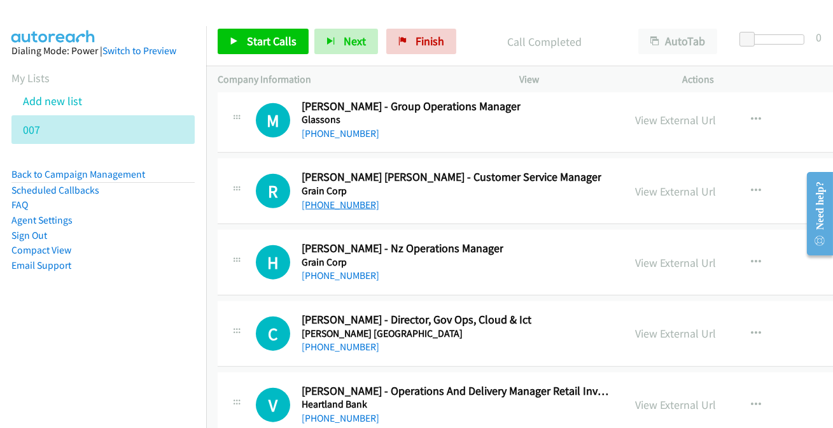
click at [352, 199] on link "[PHONE_NUMBER]" at bounding box center [341, 205] width 78 height 12
